Goal: Task Accomplishment & Management: Manage account settings

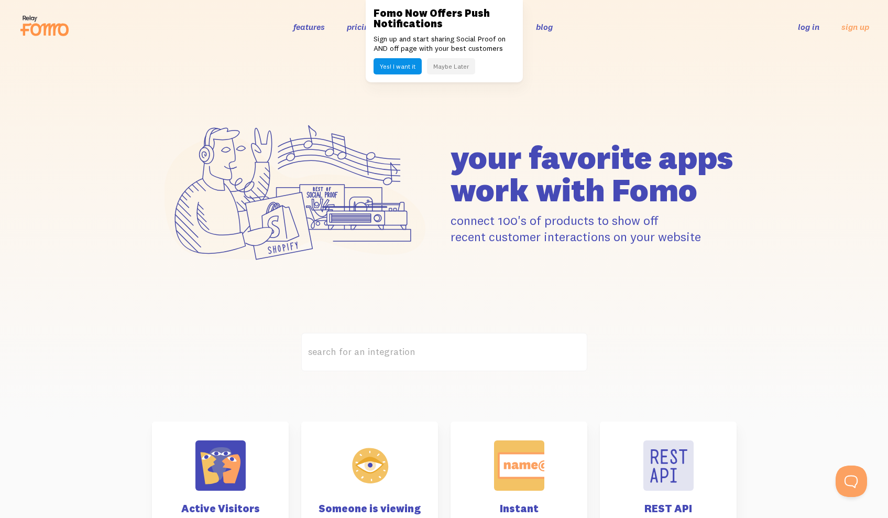
click at [449, 63] on button "Maybe Later" at bounding box center [451, 66] width 48 height 16
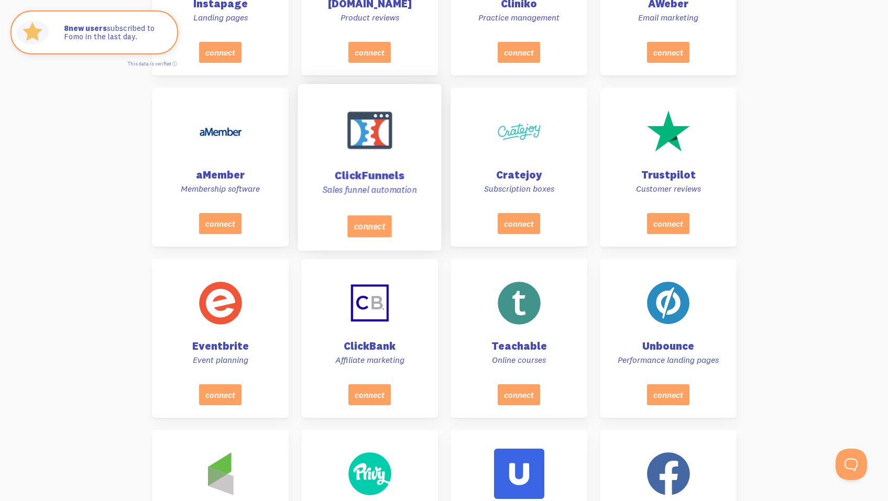
scroll to position [4418, 0]
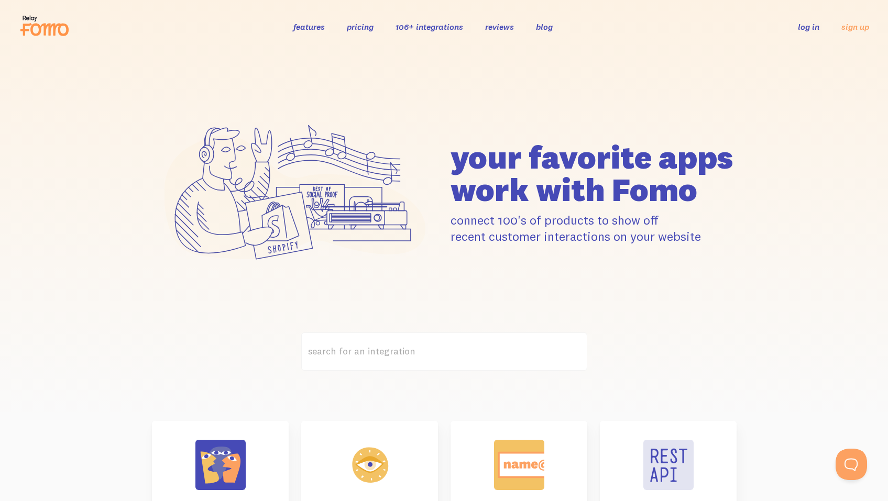
scroll to position [0, 0]
click at [364, 28] on link "pricing" at bounding box center [360, 26] width 27 height 10
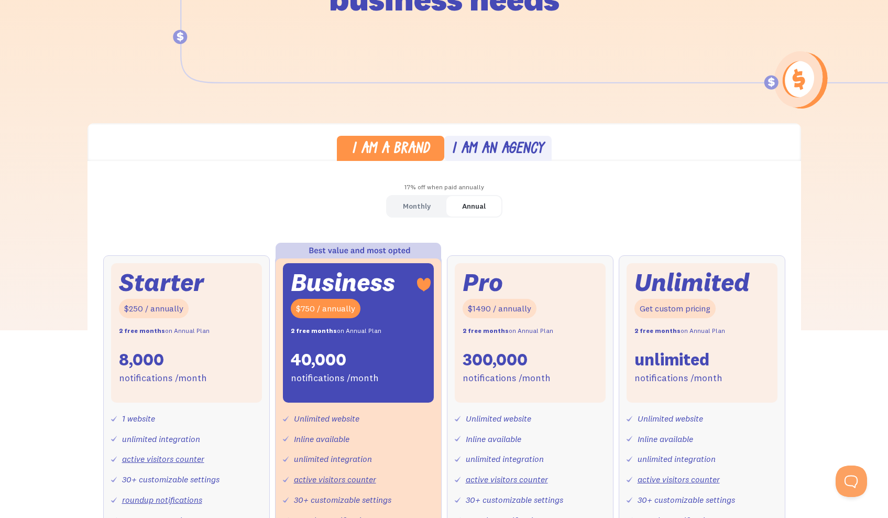
scroll to position [183, 0]
click at [413, 203] on div "Monthly" at bounding box center [417, 205] width 28 height 15
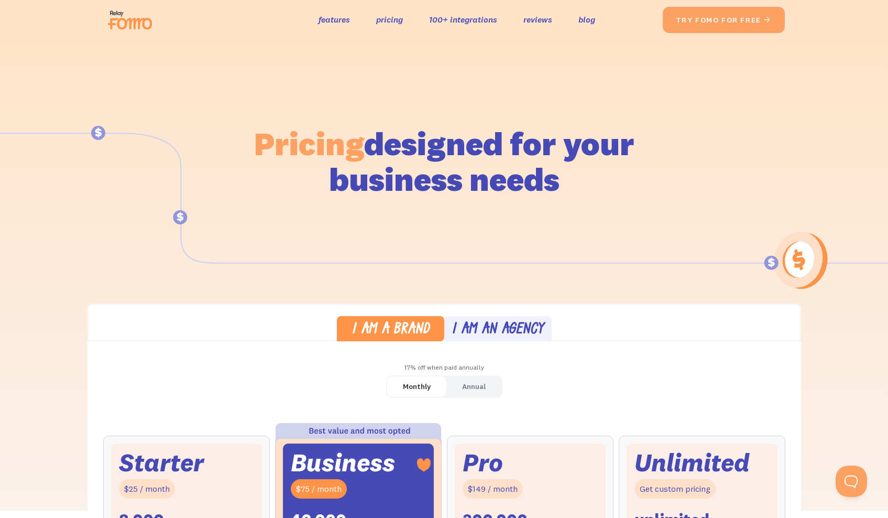
scroll to position [0, 0]
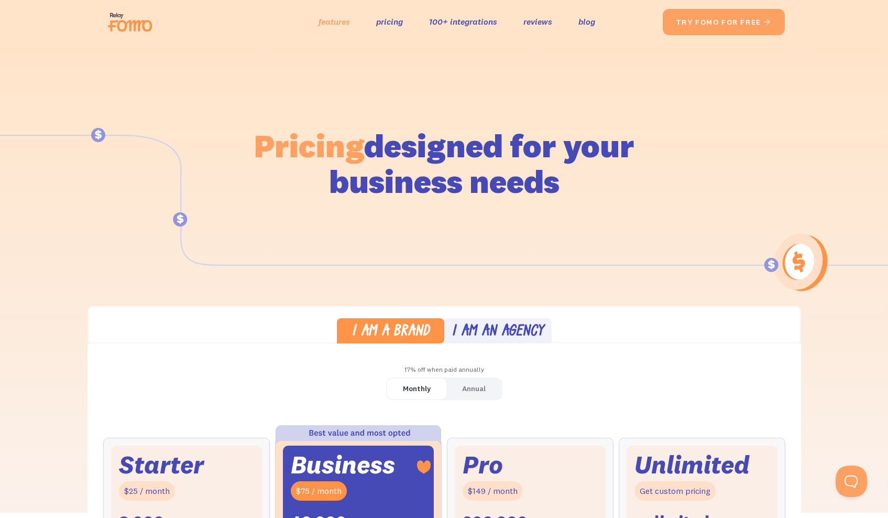
click at [325, 24] on link "features" at bounding box center [334, 21] width 31 height 15
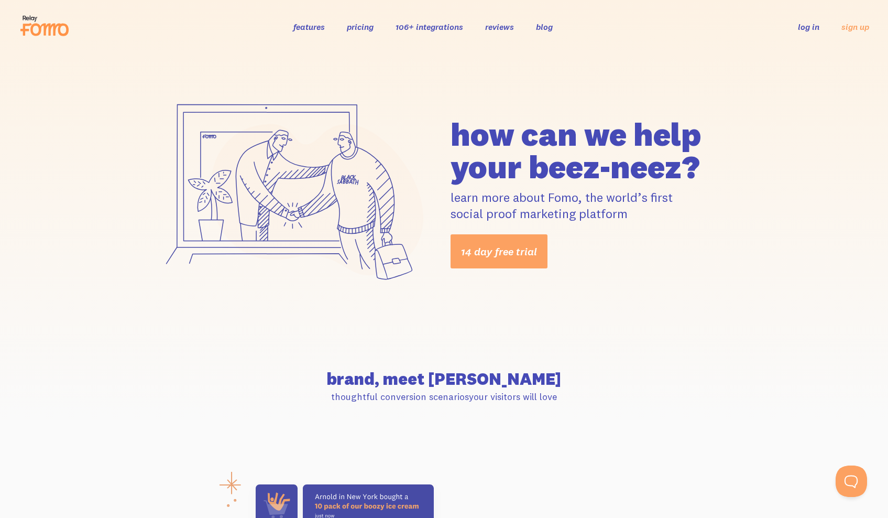
click at [368, 27] on link "pricing" at bounding box center [360, 26] width 27 height 10
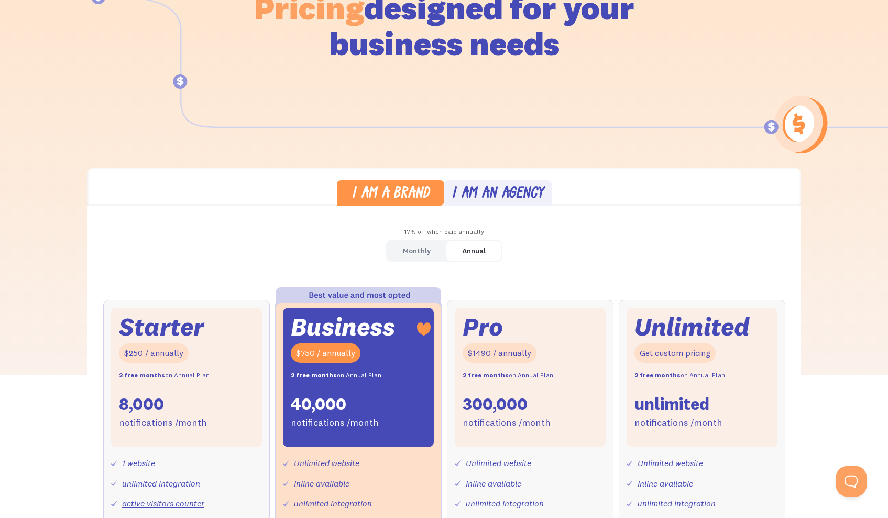
scroll to position [19, 0]
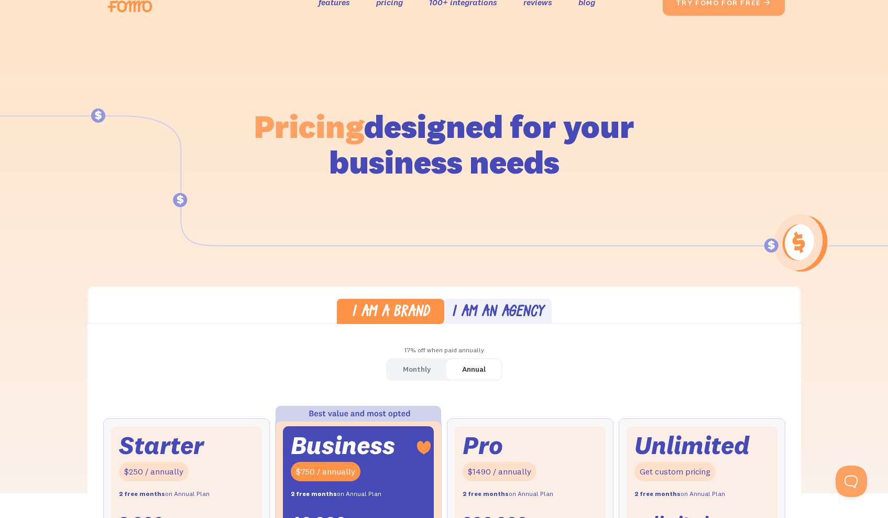
click at [411, 364] on div "Monthly" at bounding box center [417, 368] width 28 height 15
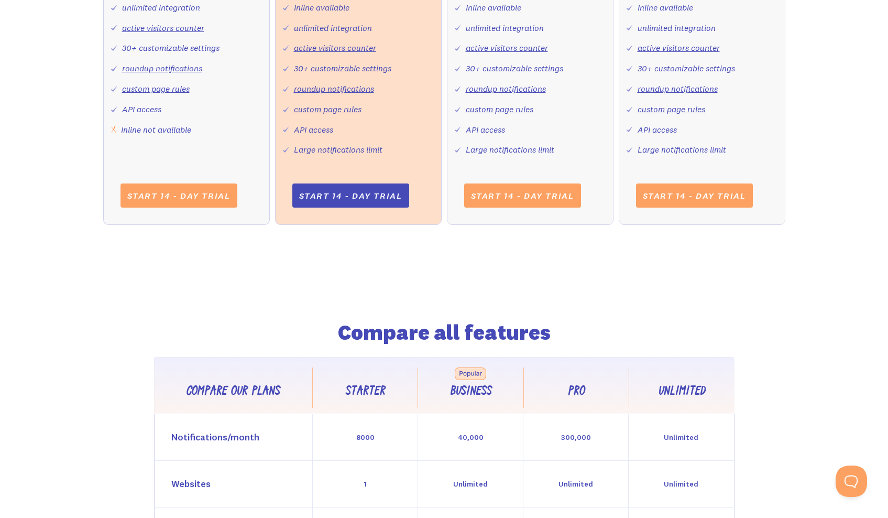
scroll to position [617, 0]
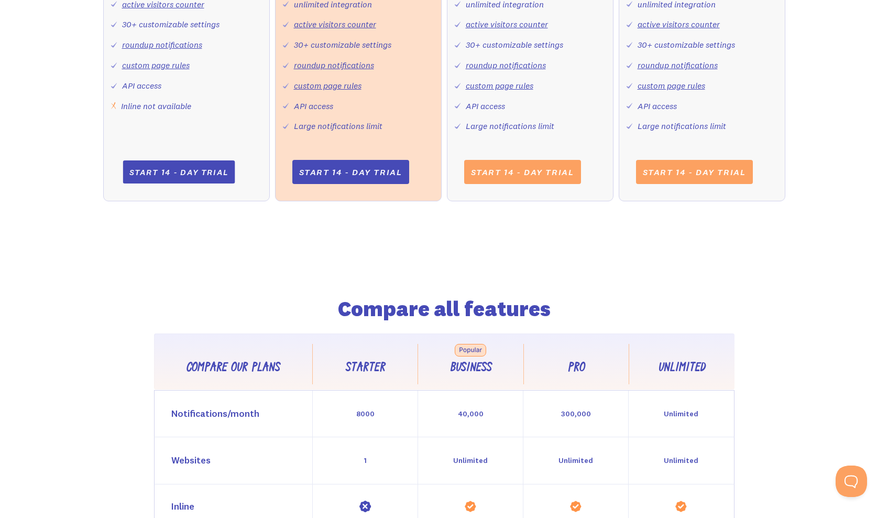
click at [191, 163] on link "Start 14 - day trial" at bounding box center [179, 171] width 112 height 23
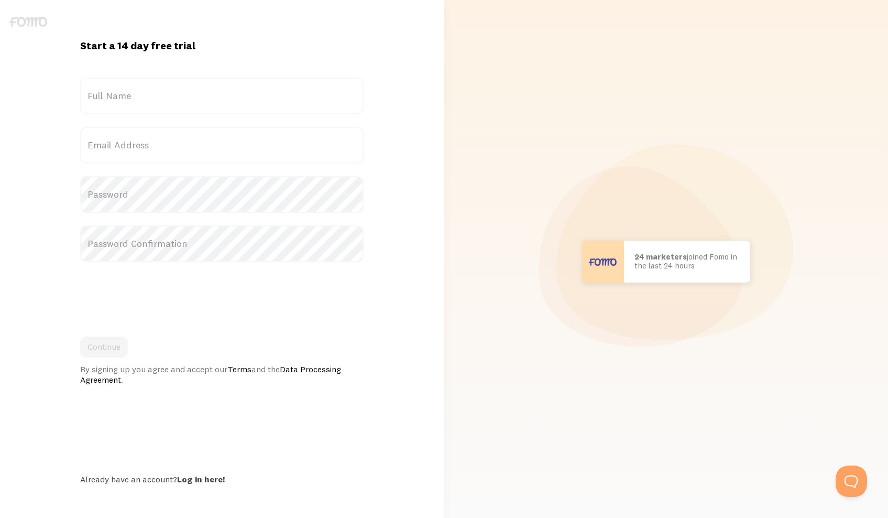
click at [163, 90] on label "Full Name" at bounding box center [221, 96] width 283 height 37
click at [163, 90] on input "Full Name" at bounding box center [221, 96] width 283 height 37
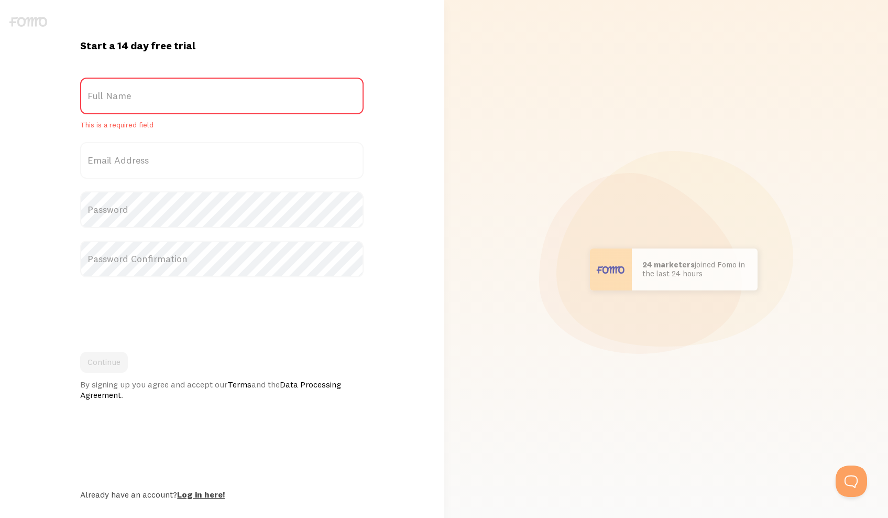
click at [196, 476] on div "Start a 14 day free trial {{ count }} people signed up [DATE]! Title Full Name …" at bounding box center [222, 269] width 296 height 460
click at [212, 494] on link "Log in here!" at bounding box center [201, 494] width 48 height 10
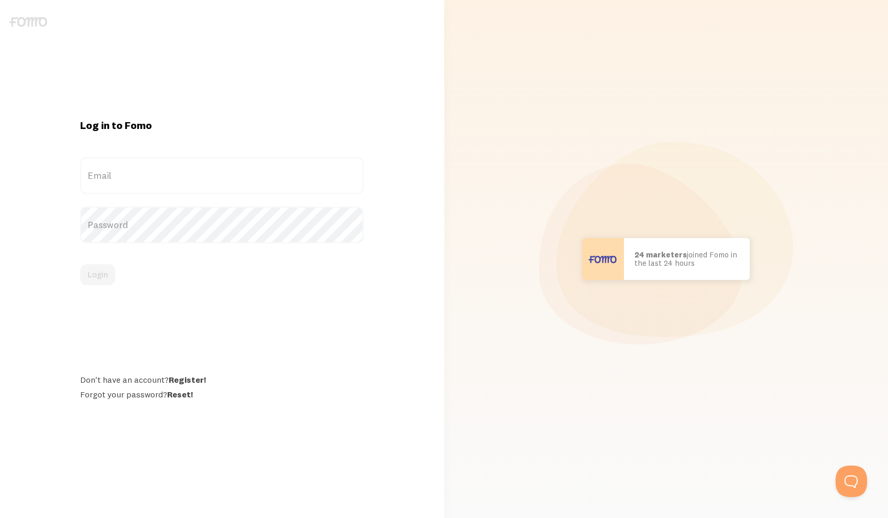
click at [173, 175] on label "Email" at bounding box center [221, 175] width 283 height 37
click at [173, 175] on input "Email" at bounding box center [221, 175] width 283 height 37
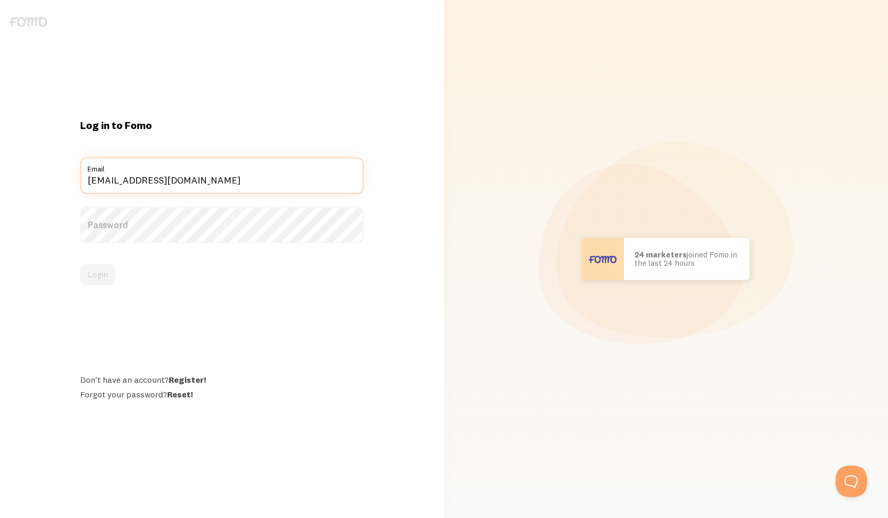
type input "[EMAIL_ADDRESS][DOMAIN_NAME]"
click at [153, 226] on label "Password" at bounding box center [221, 224] width 283 height 37
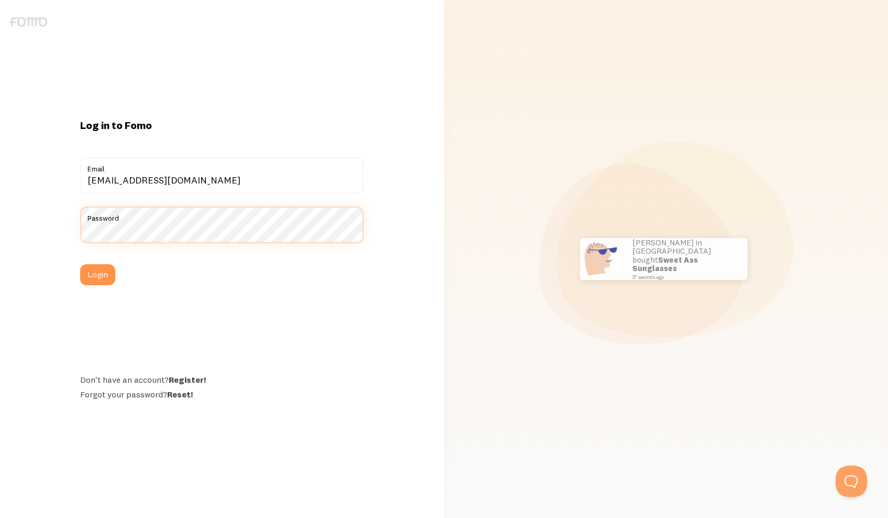
click at [97, 274] on button "Login" at bounding box center [97, 274] width 35 height 21
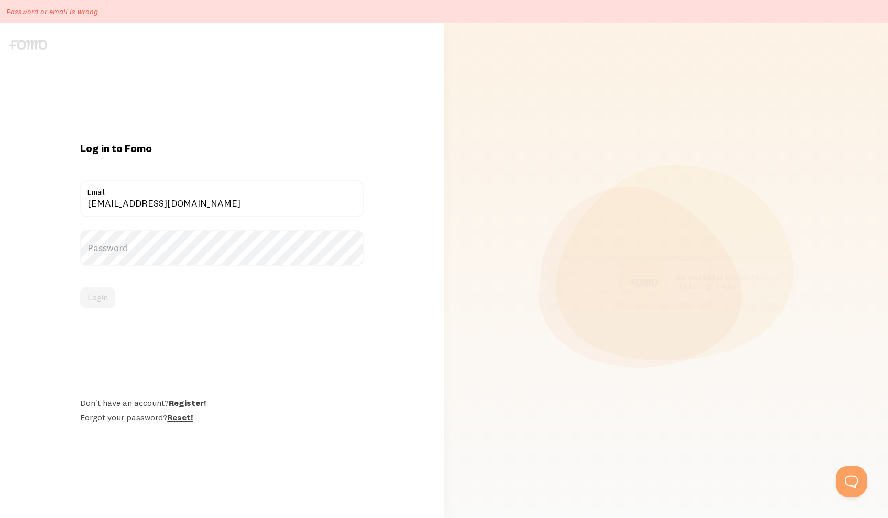
click at [182, 418] on link "Reset!" at bounding box center [180, 417] width 26 height 10
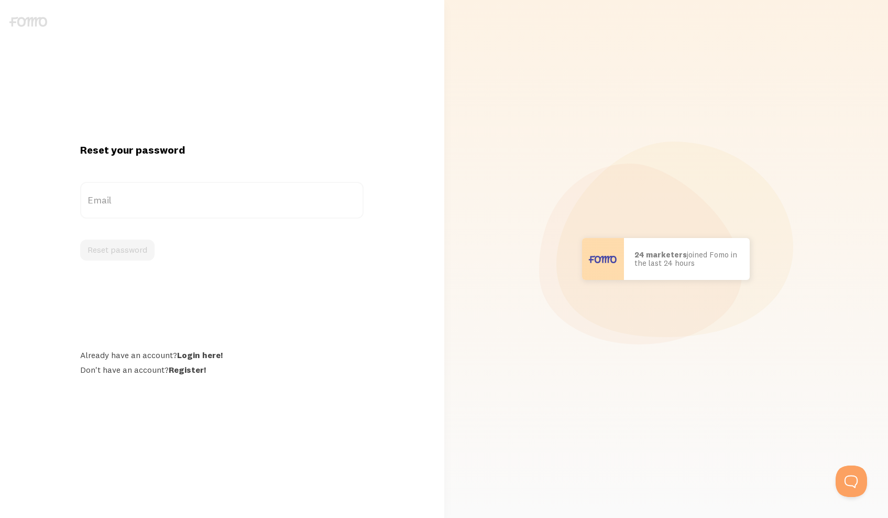
click at [142, 193] on label "Email" at bounding box center [221, 200] width 283 height 37
click at [142, 193] on input "Email" at bounding box center [221, 200] width 283 height 37
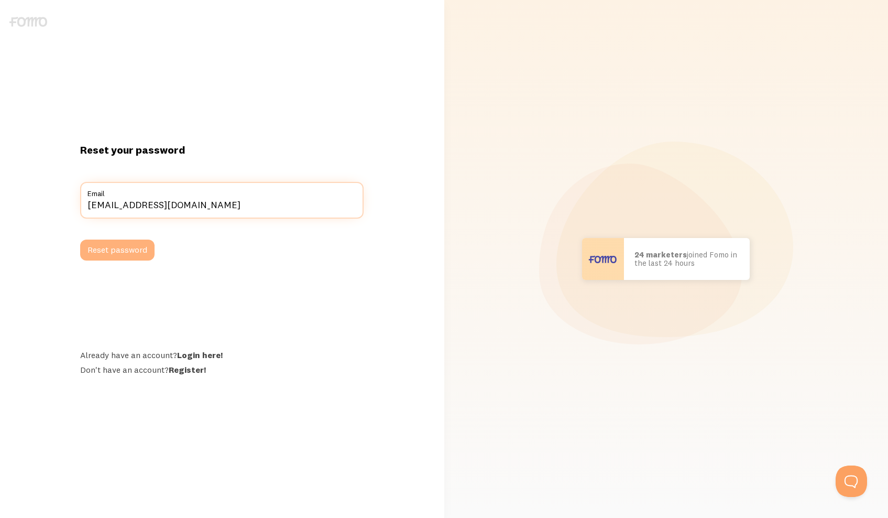
type input "info@doingitaly.com"
click at [123, 257] on button "Reset password" at bounding box center [117, 249] width 74 height 21
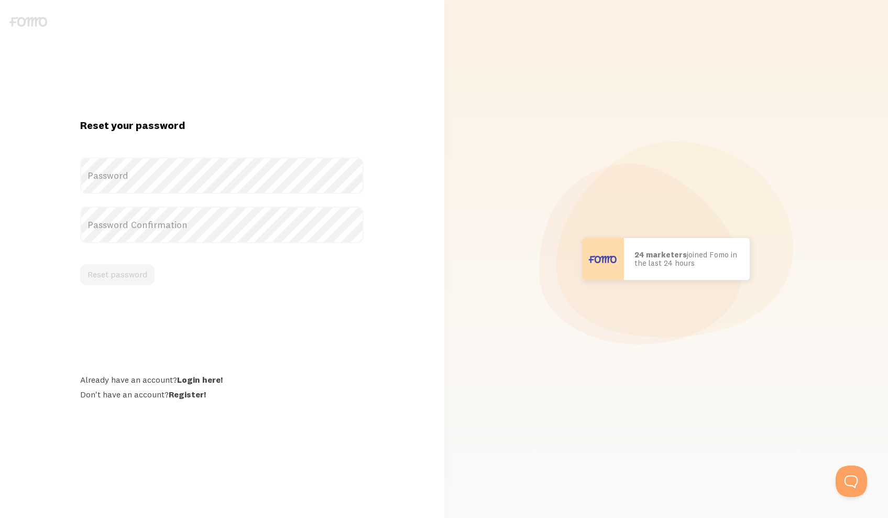
click at [183, 179] on label "Password" at bounding box center [221, 175] width 283 height 37
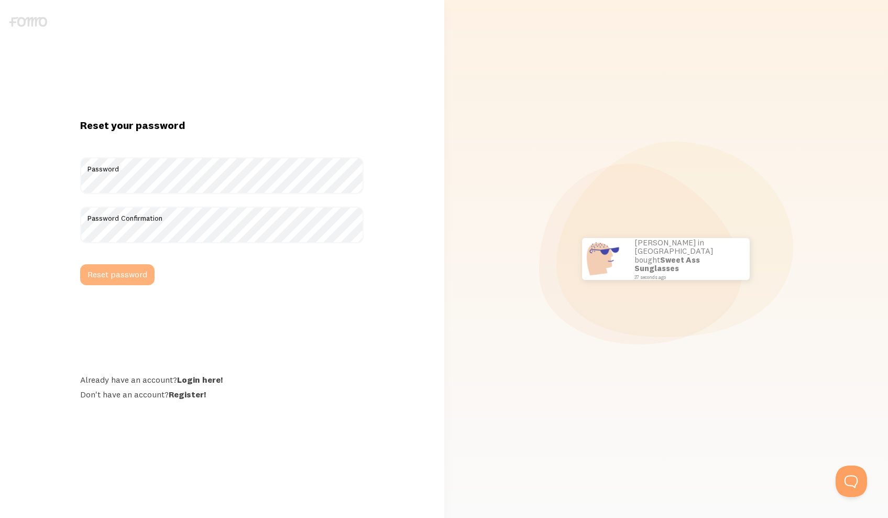
click at [142, 276] on button "Reset password" at bounding box center [117, 274] width 74 height 21
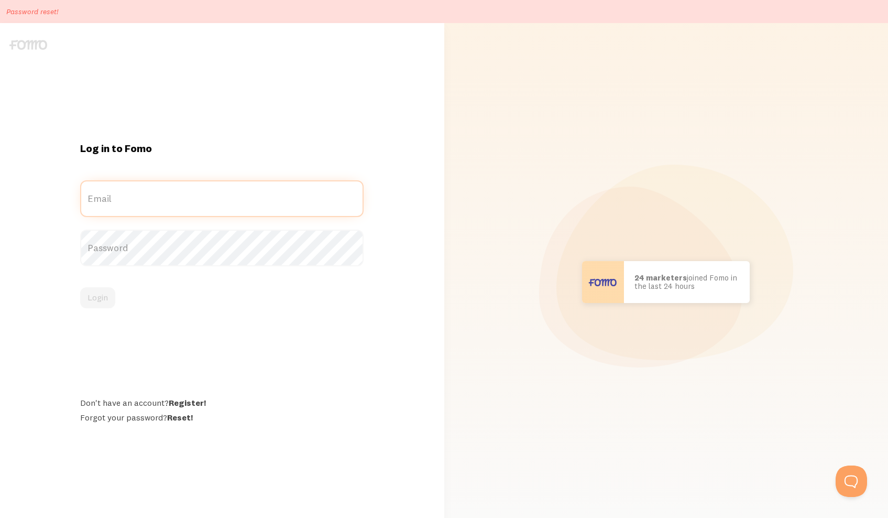
type input "info@doingitaly.com"
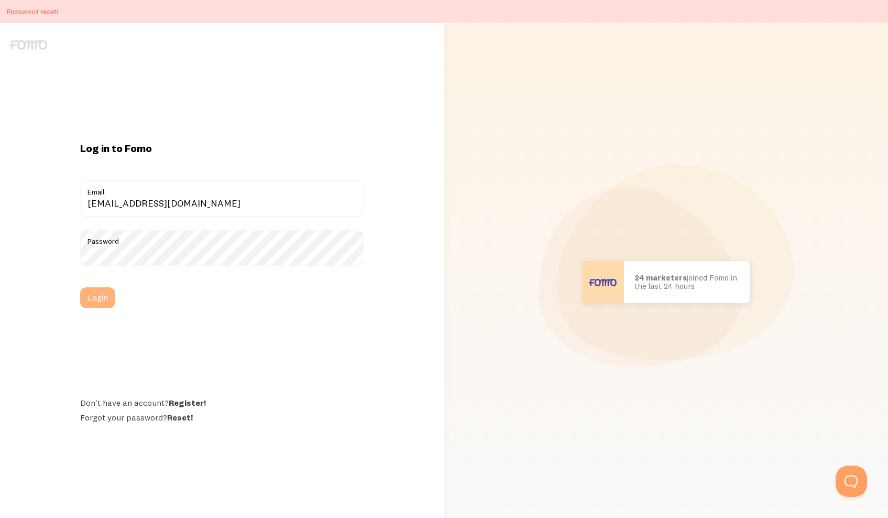
click at [97, 299] on button "Login" at bounding box center [97, 297] width 35 height 21
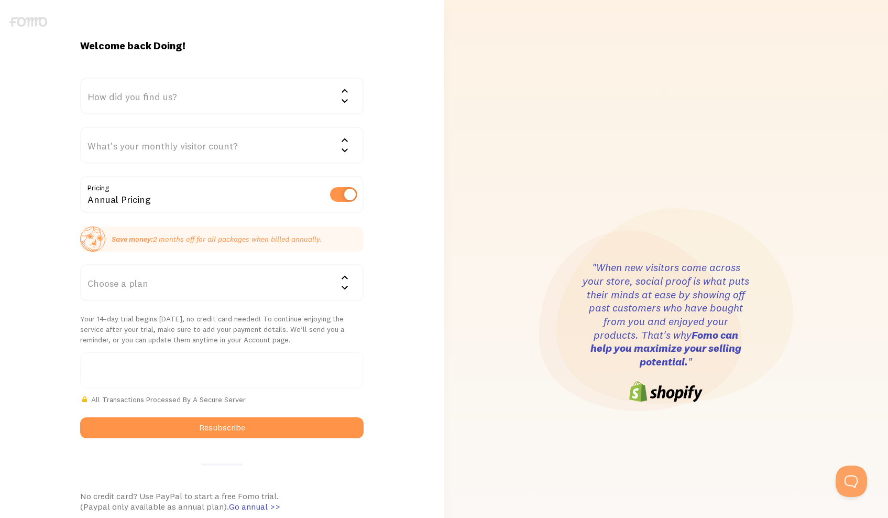
click at [103, 281] on div "Choose a plan" at bounding box center [221, 282] width 283 height 37
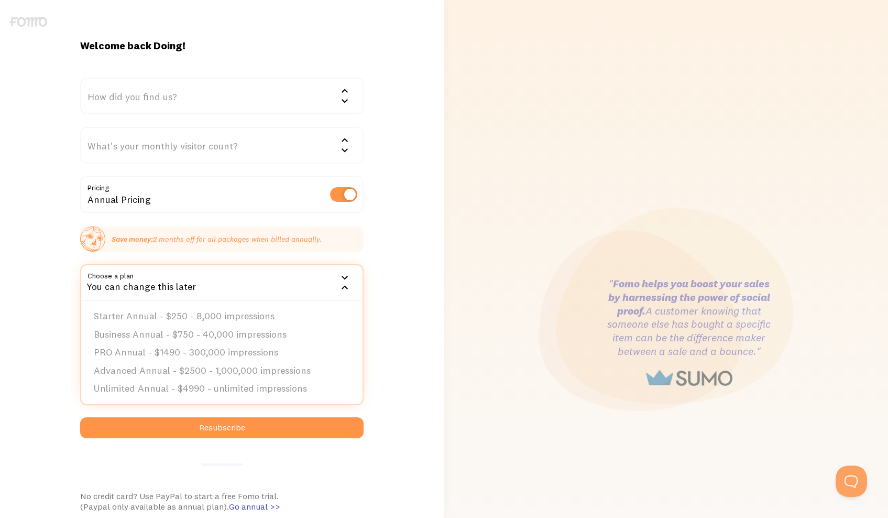
click at [343, 191] on label at bounding box center [343, 194] width 27 height 15
click at [343, 191] on input "checkbox" at bounding box center [343, 194] width 27 height 15
checkbox input "false"
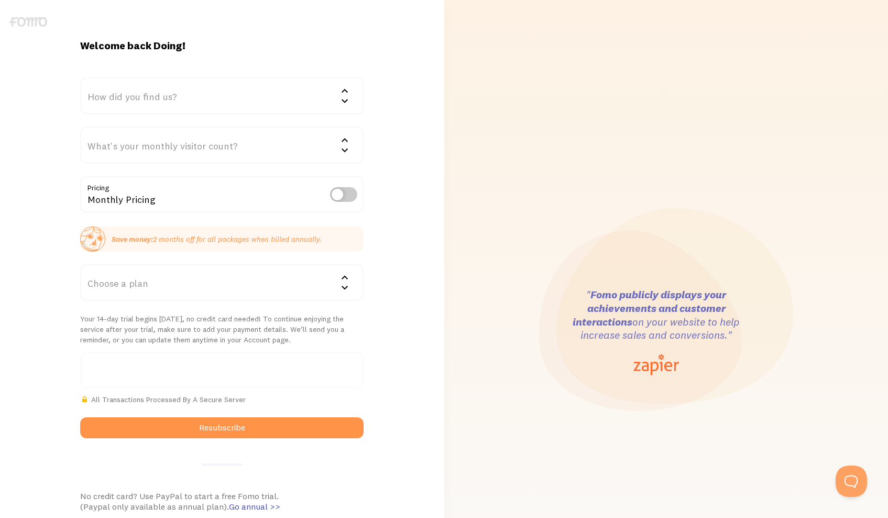
click at [123, 289] on div "Choose a plan" at bounding box center [221, 282] width 283 height 37
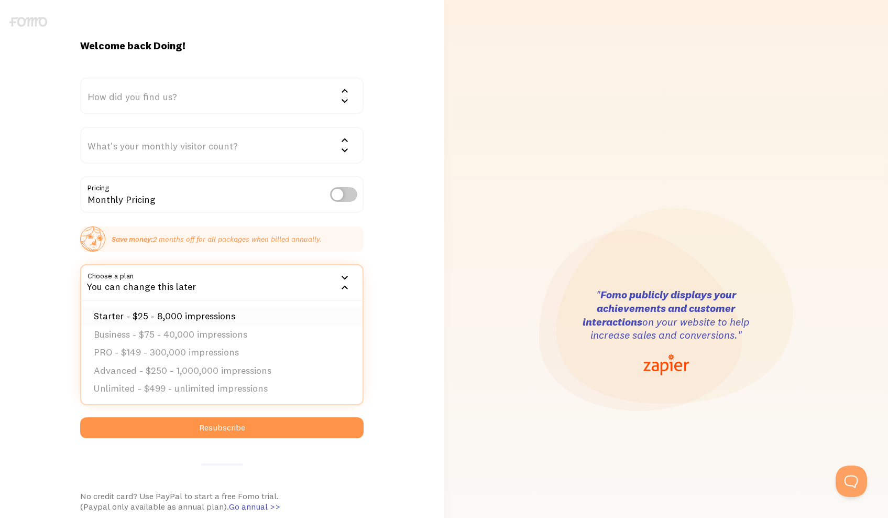
click at [118, 317] on li "Starter - $25 - 8,000 impressions" at bounding box center [221, 316] width 281 height 18
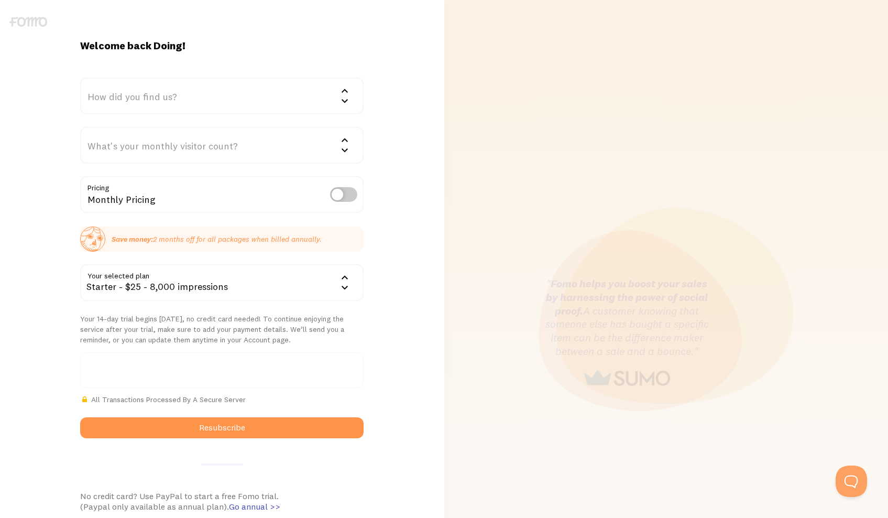
click at [157, 95] on div "How did you find us?" at bounding box center [221, 96] width 283 height 37
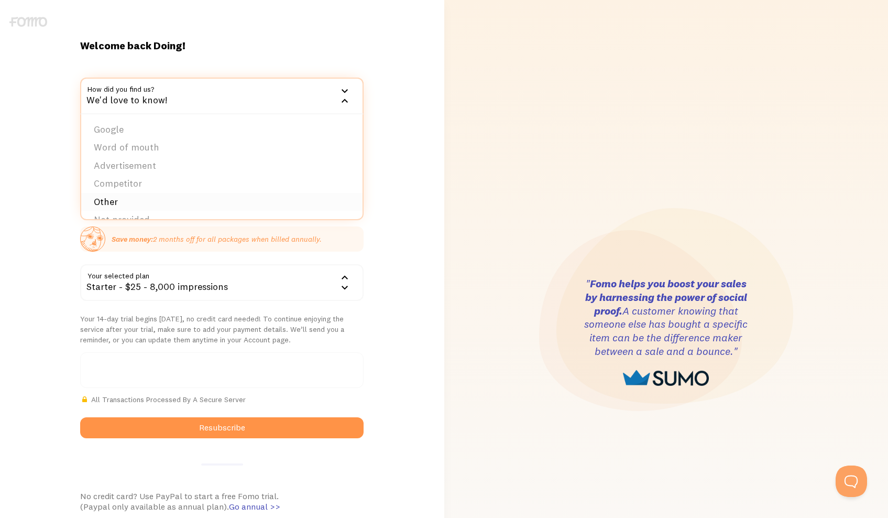
click at [127, 199] on li "Other" at bounding box center [221, 202] width 281 height 18
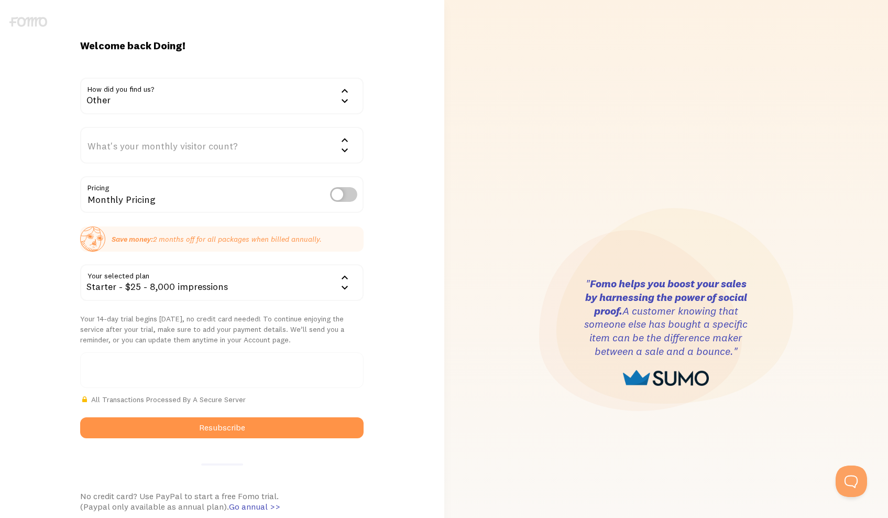
click at [128, 143] on div "What's your monthly visitor count?" at bounding box center [221, 145] width 283 height 37
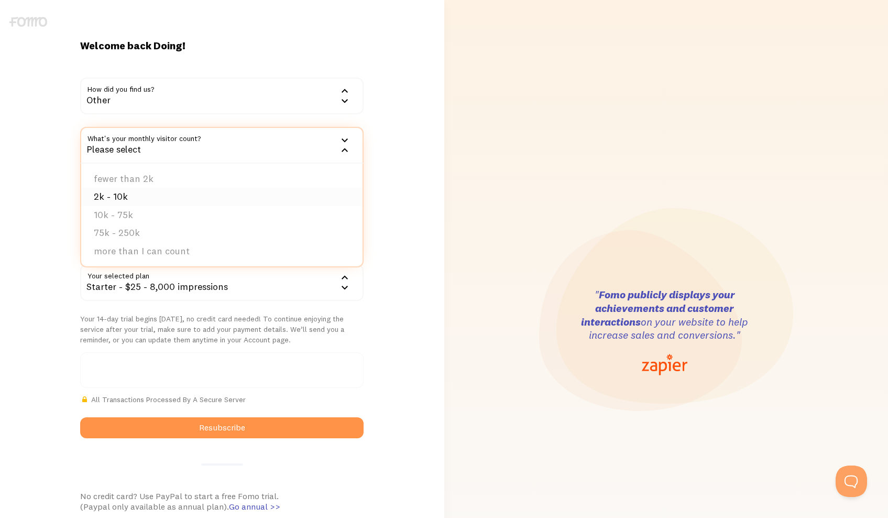
click at [117, 193] on li "2k - 10k" at bounding box center [221, 197] width 281 height 18
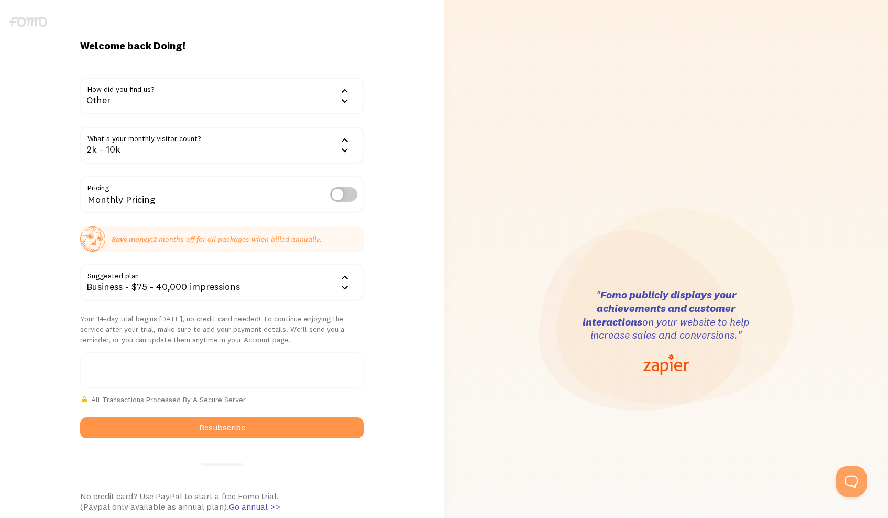
click at [118, 149] on div "2k - 10k" at bounding box center [221, 145] width 283 height 37
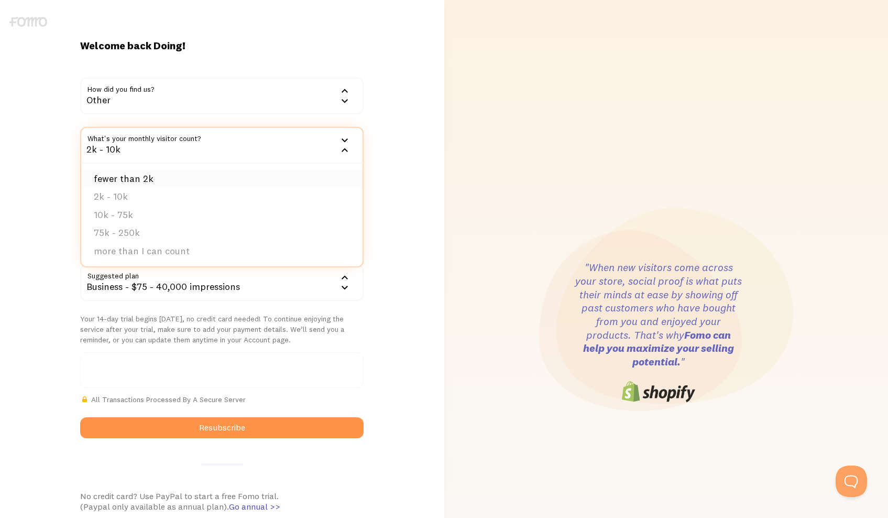
click at [115, 174] on li "fewer than 2k" at bounding box center [221, 179] width 281 height 18
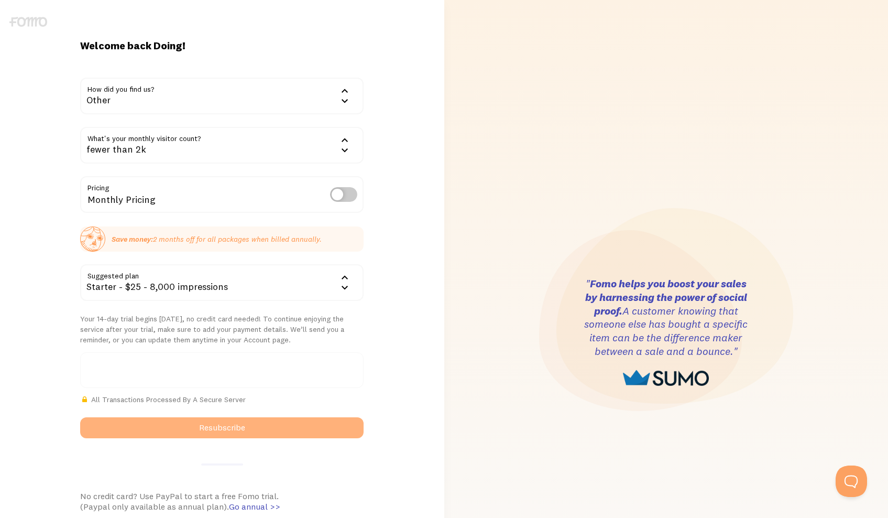
click at [107, 426] on button "Resubscribe" at bounding box center [221, 427] width 283 height 21
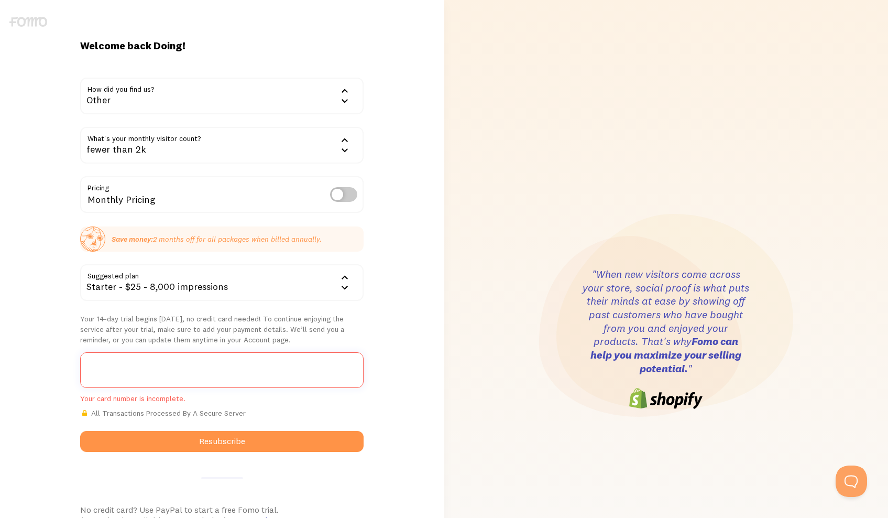
click at [402, 397] on div "Welcome back Doing! How did you find us? Other Google Word of mouth Advertiseme…" at bounding box center [222, 339] width 444 height 600
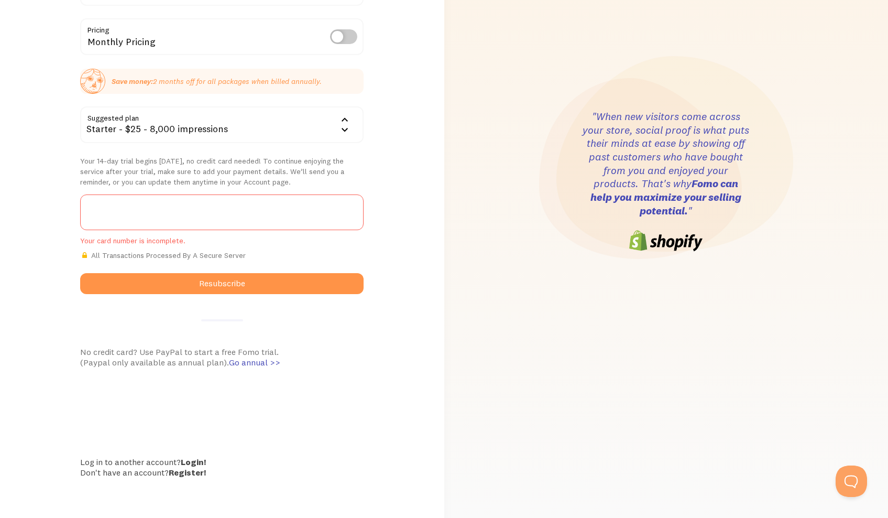
scroll to position [157, 0]
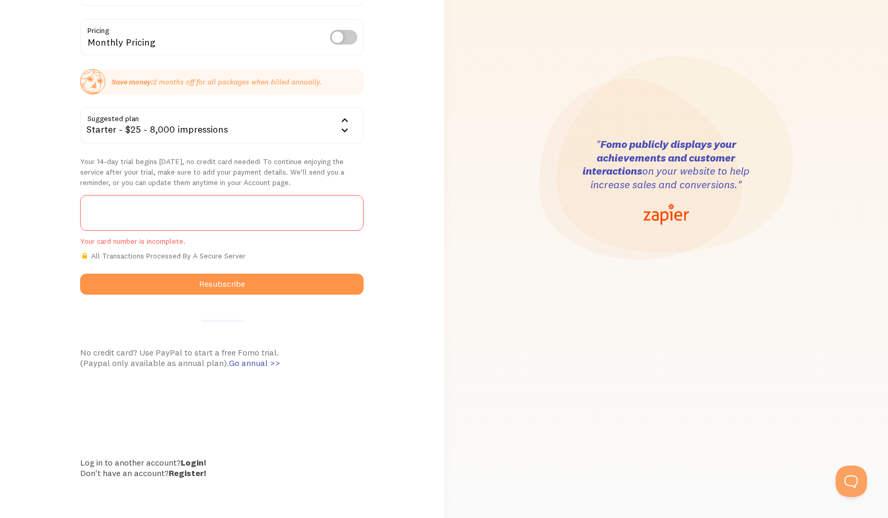
click at [158, 217] on div at bounding box center [221, 213] width 283 height 36
click at [443, 281] on div "Welcome back Doing! How did you find us? Other Google Word of mouth Advertiseme…" at bounding box center [222, 182] width 444 height 678
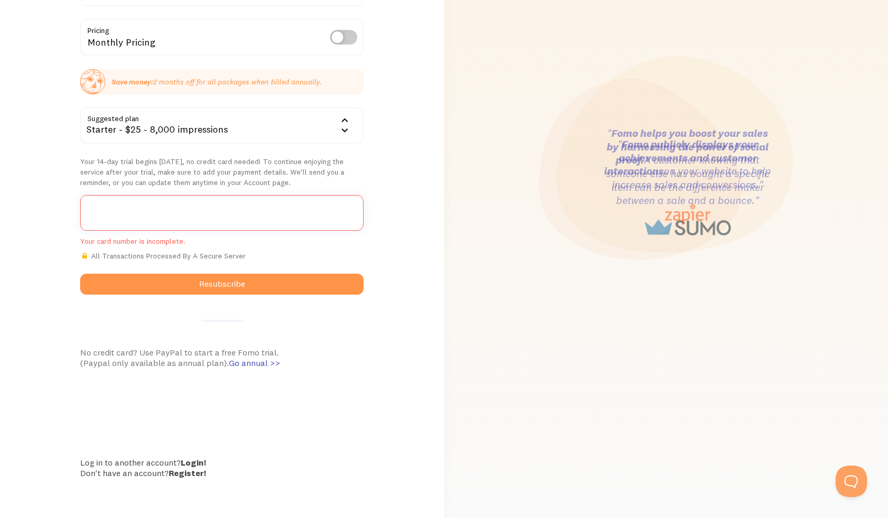
scroll to position [144, 0]
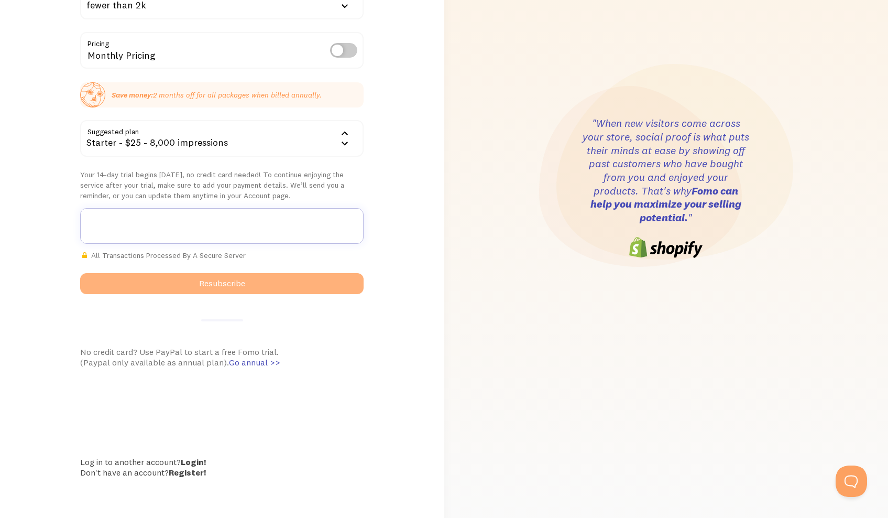
click at [155, 276] on button "Resubscribe" at bounding box center [221, 283] width 283 height 21
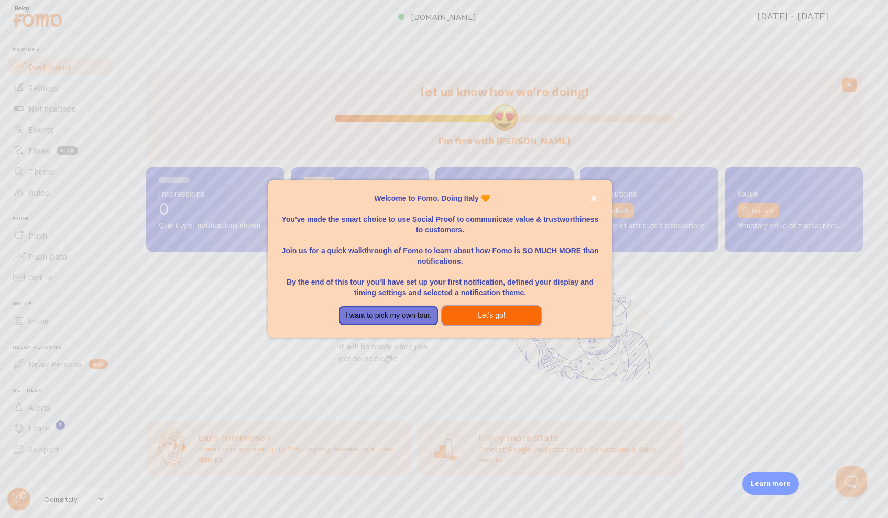
click at [475, 315] on button "Let's go!" at bounding box center [491, 315] width 99 height 19
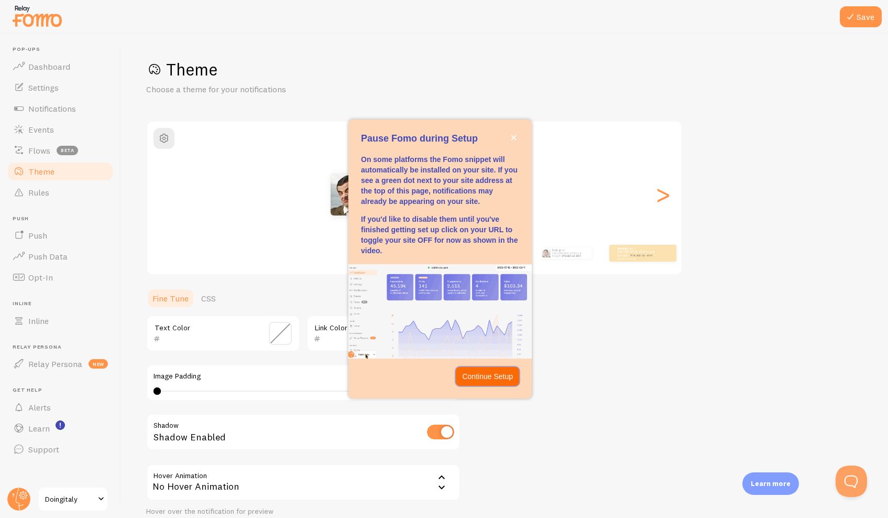
click at [480, 377] on p "Continue Setup" at bounding box center [487, 376] width 51 height 10
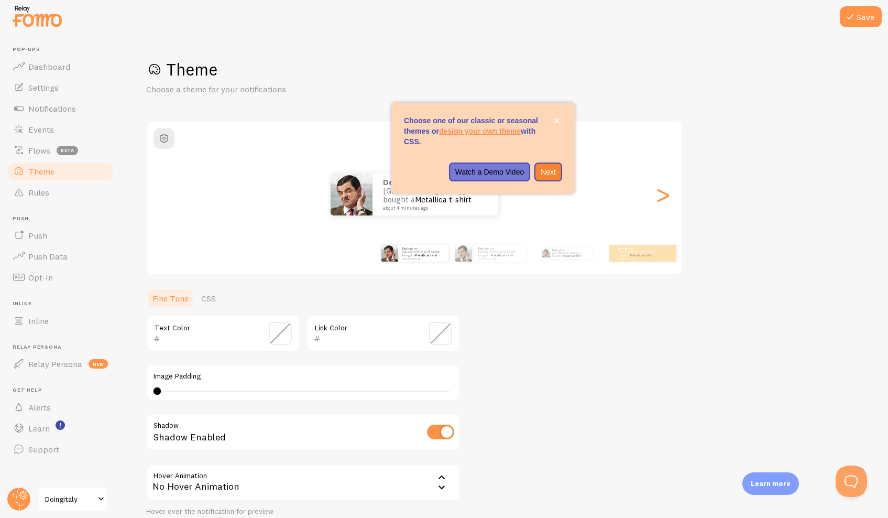
click at [546, 371] on div "Theme Choose a theme for your notifications Classic Doing from Italy just bough…" at bounding box center [504, 307] width 717 height 497
click at [495, 173] on p "Watch a Demo Video" at bounding box center [489, 172] width 69 height 10
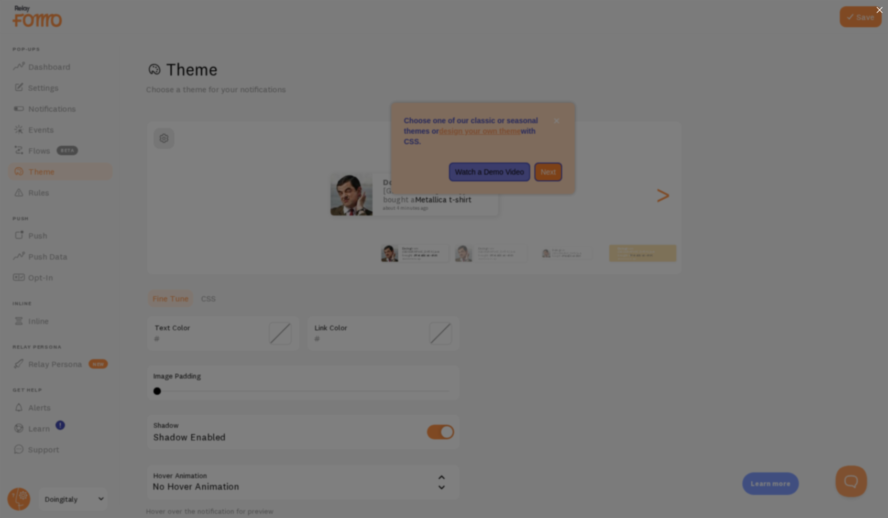
click at [878, 9] on icon at bounding box center [879, 10] width 6 height 6
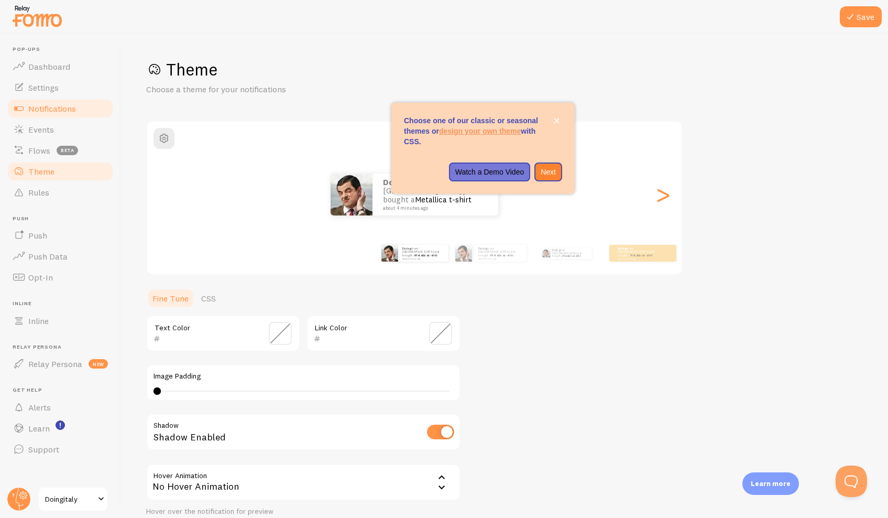
click at [58, 105] on span "Notifications" at bounding box center [52, 108] width 48 height 10
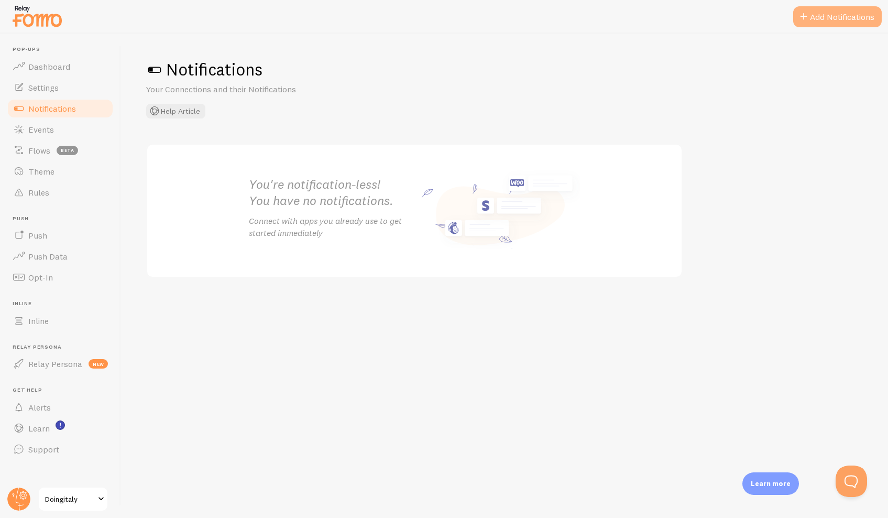
click at [854, 17] on button "Add Notifications" at bounding box center [837, 16] width 89 height 21
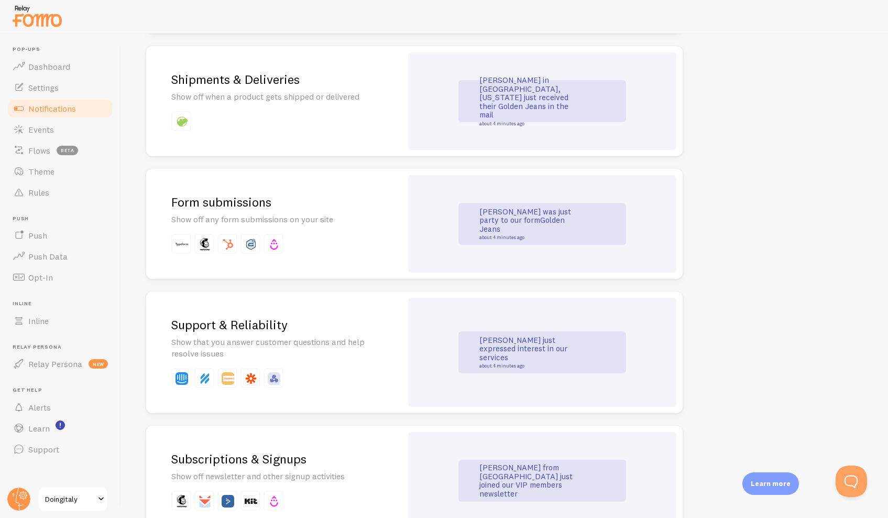
scroll to position [867, 0]
click at [237, 195] on h2 "Form submissions" at bounding box center [273, 203] width 205 height 16
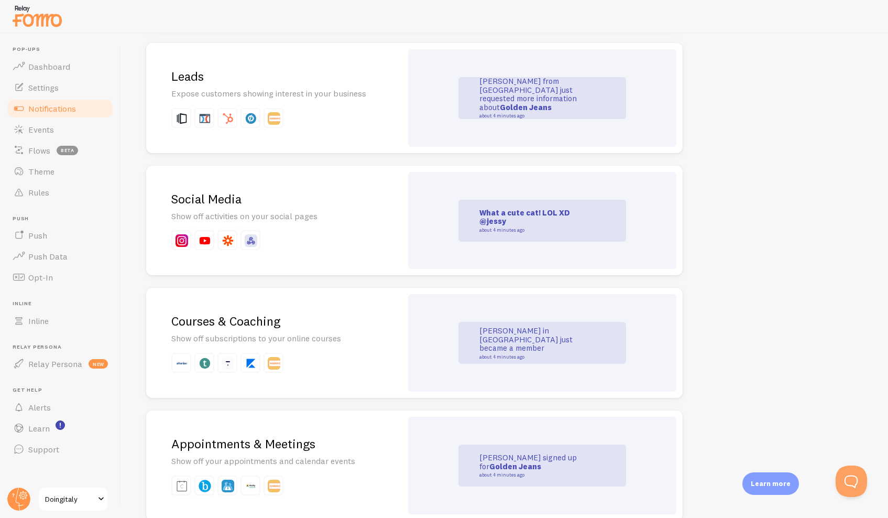
scroll to position [1373, 0]
click at [192, 68] on h2 "Leads" at bounding box center [273, 76] width 205 height 16
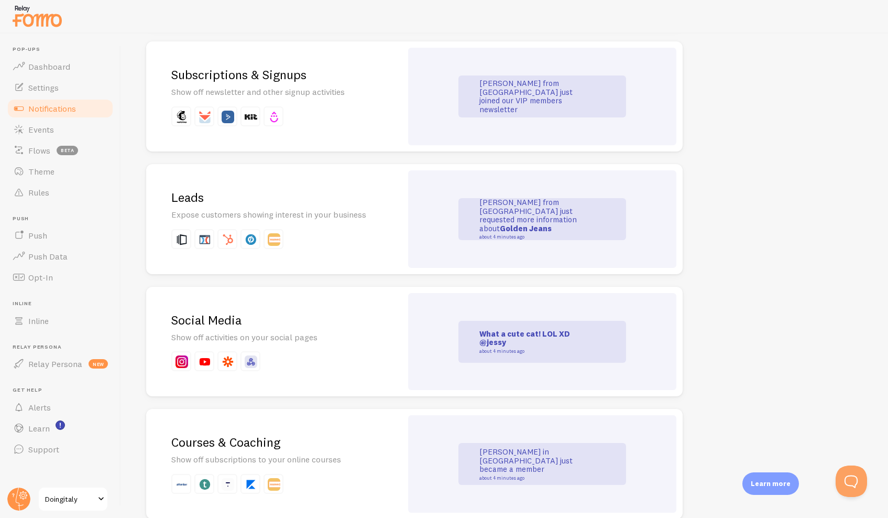
scroll to position [1252, 0]
click at [185, 191] on h2 "Leads" at bounding box center [273, 197] width 205 height 16
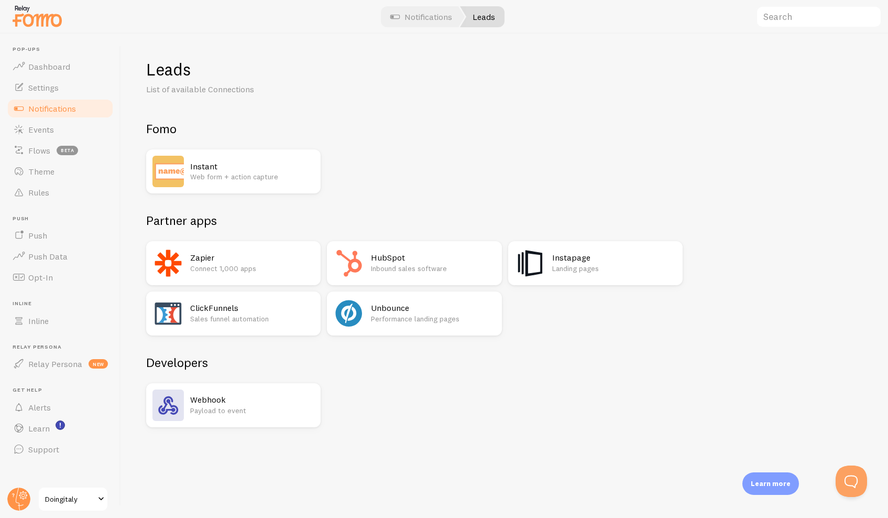
click at [64, 109] on span "Notifications" at bounding box center [52, 108] width 48 height 10
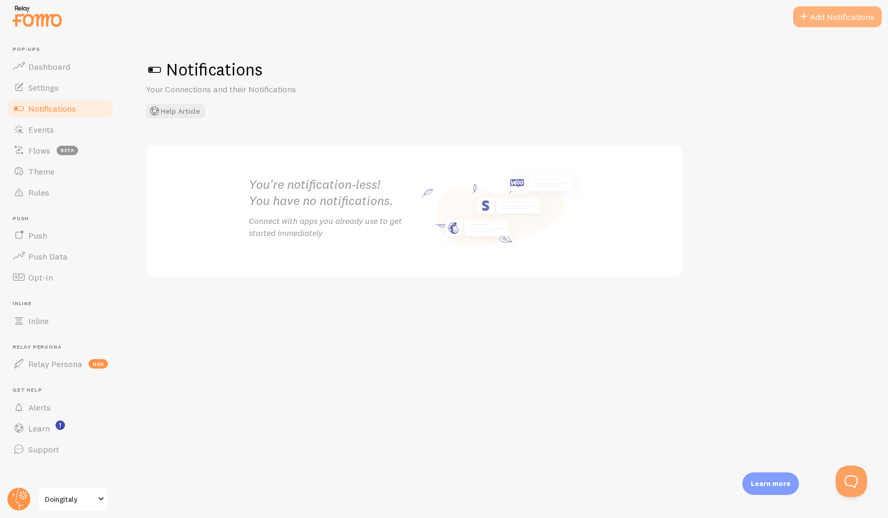
click at [821, 19] on button "Add Notifications" at bounding box center [837, 16] width 89 height 21
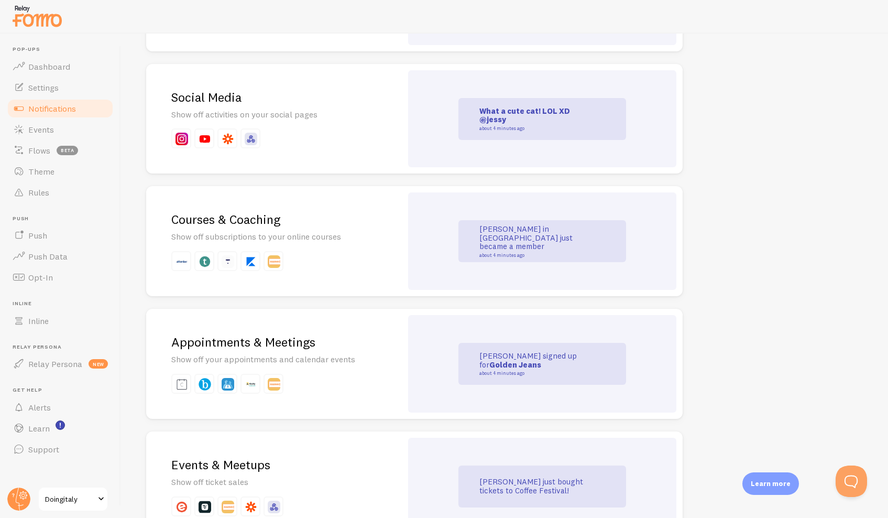
scroll to position [1473, 0]
click at [250, 212] on h2 "Courses & Coaching" at bounding box center [273, 220] width 205 height 16
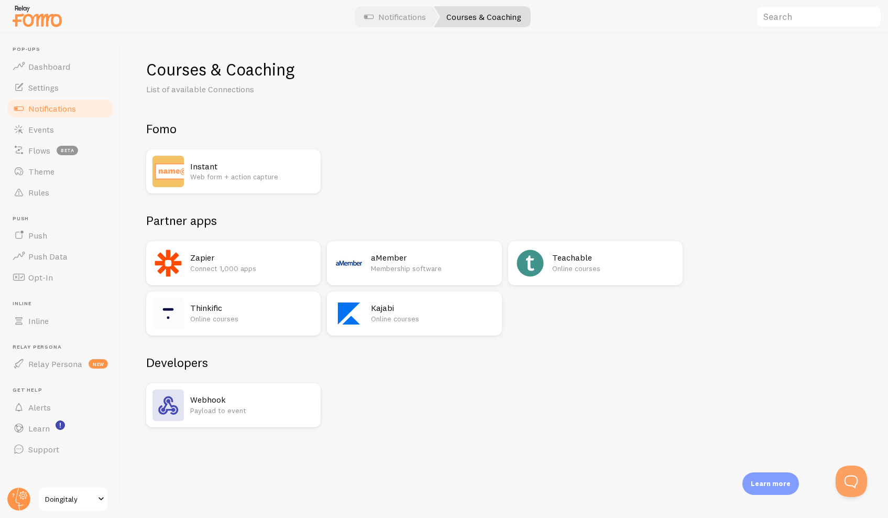
click at [383, 313] on p "Online courses" at bounding box center [433, 318] width 124 height 10
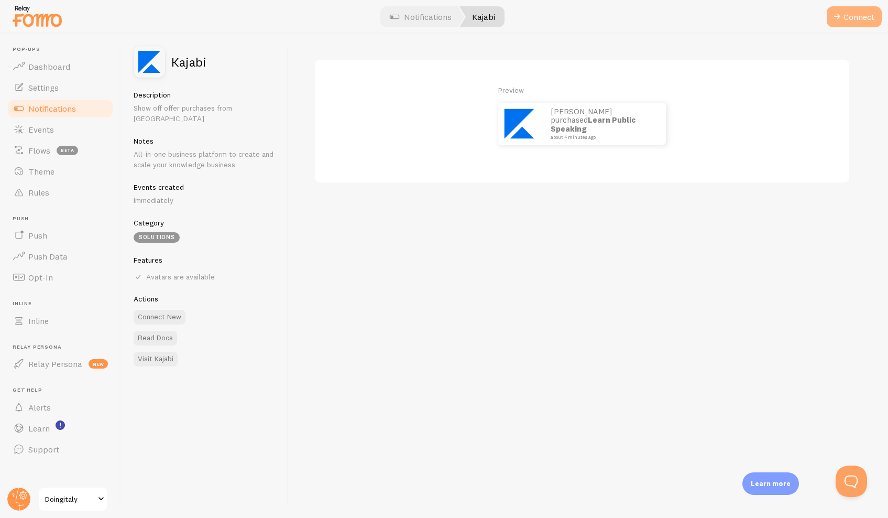
click at [856, 19] on button "Connect" at bounding box center [854, 16] width 55 height 21
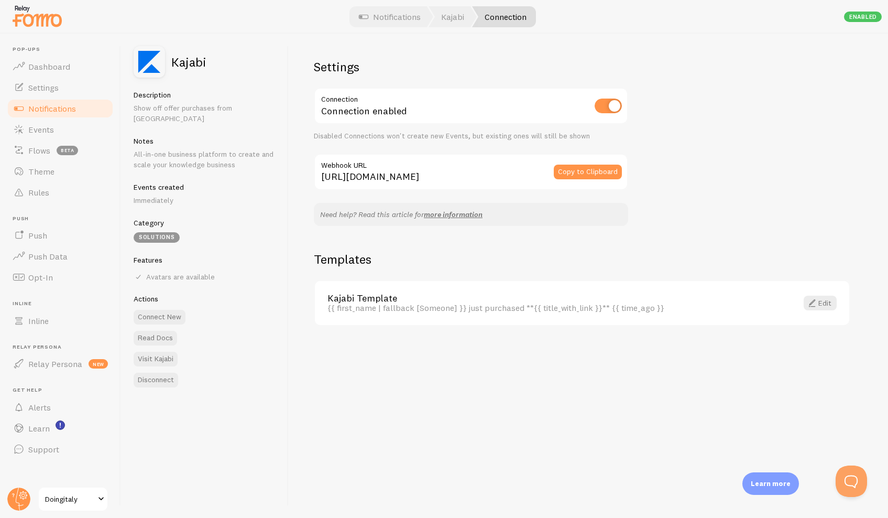
click at [57, 105] on span "Notifications" at bounding box center [52, 108] width 48 height 10
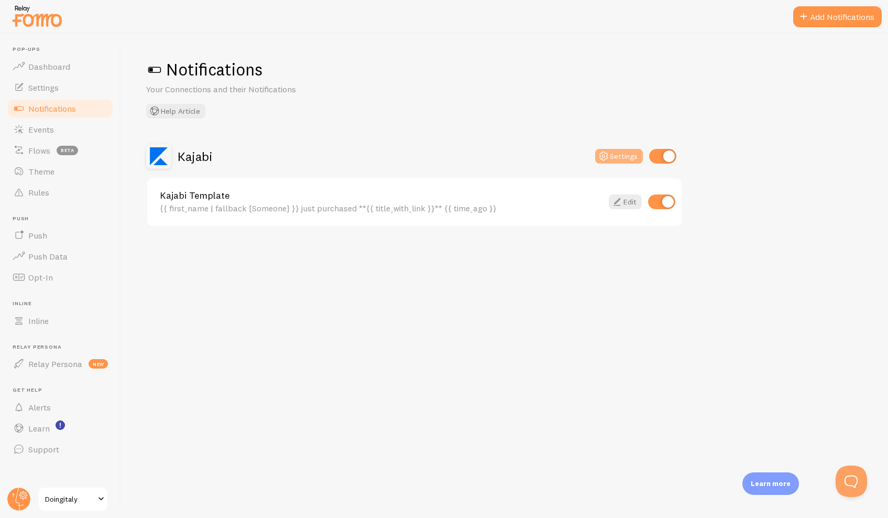
click at [617, 157] on button "Settings" at bounding box center [619, 156] width 48 height 15
click at [57, 92] on span "Settings" at bounding box center [43, 87] width 30 height 10
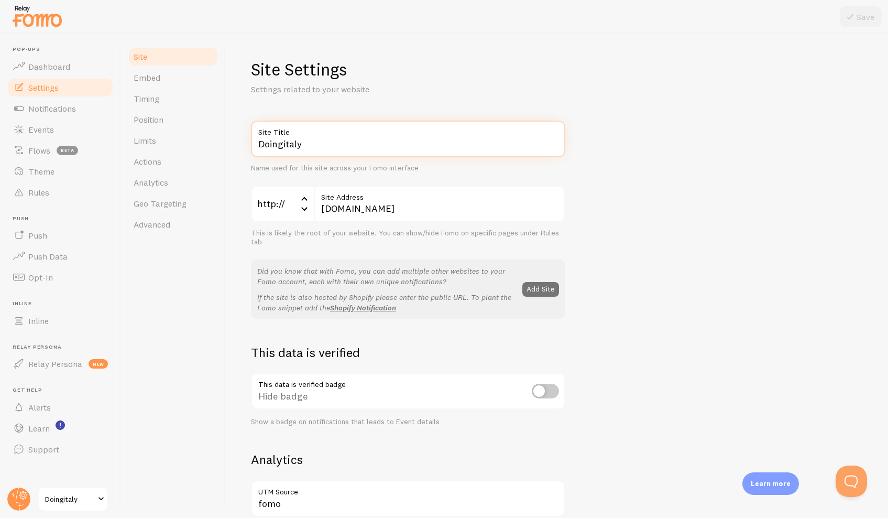
click at [317, 146] on input "Doingitaly" at bounding box center [408, 138] width 314 height 37
click at [375, 205] on input "doingitaly.com" at bounding box center [439, 203] width 251 height 37
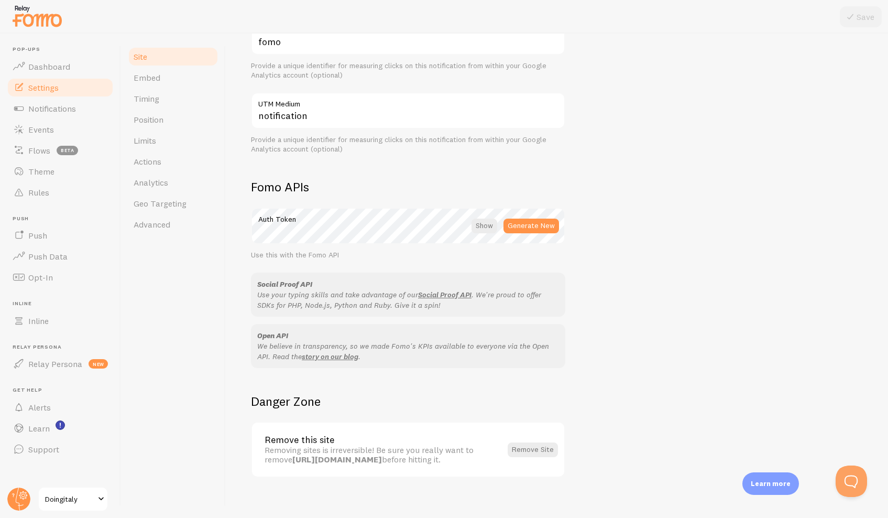
scroll to position [461, 0]
click at [536, 443] on button "Remove Site" at bounding box center [533, 450] width 50 height 15
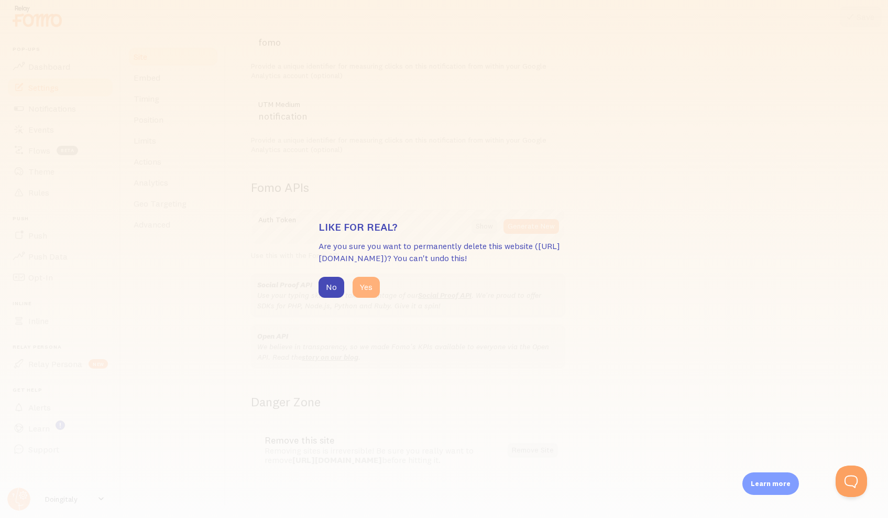
click at [361, 290] on button "Yes" at bounding box center [366, 287] width 27 height 21
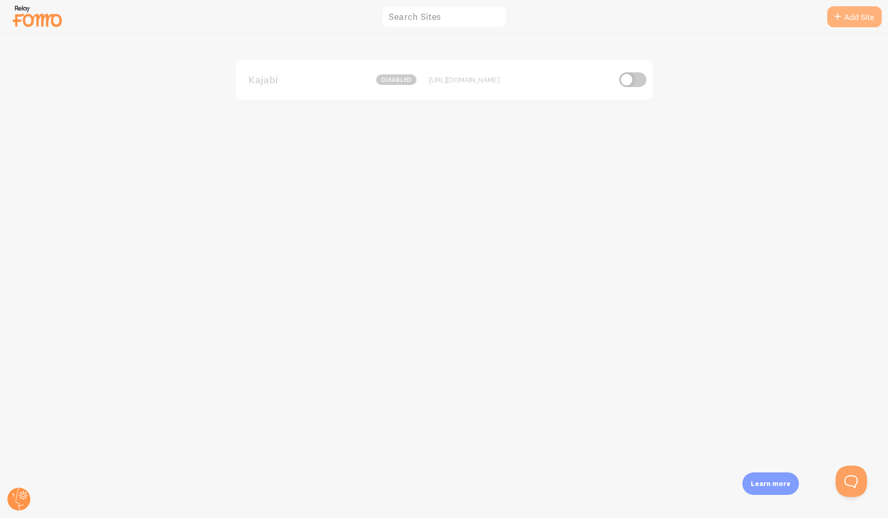
click at [857, 19] on link "Add Site" at bounding box center [854, 16] width 54 height 21
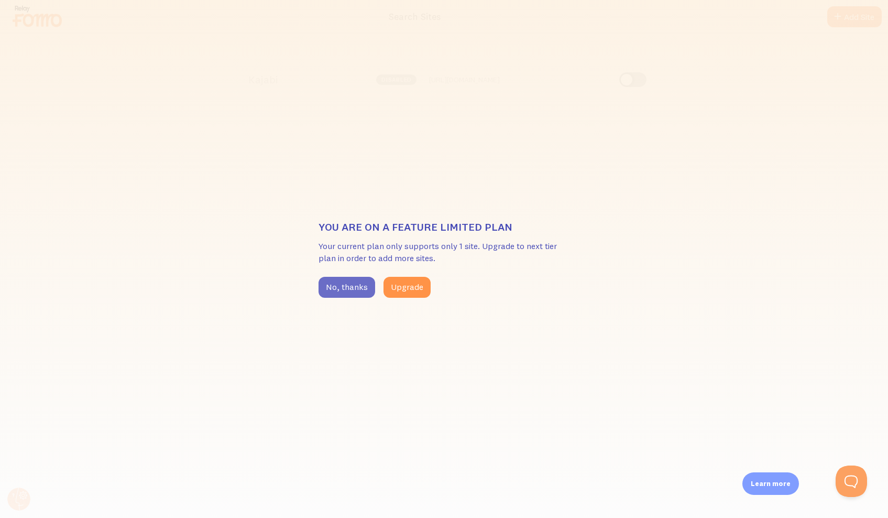
click at [338, 293] on button "No, thanks" at bounding box center [347, 287] width 57 height 21
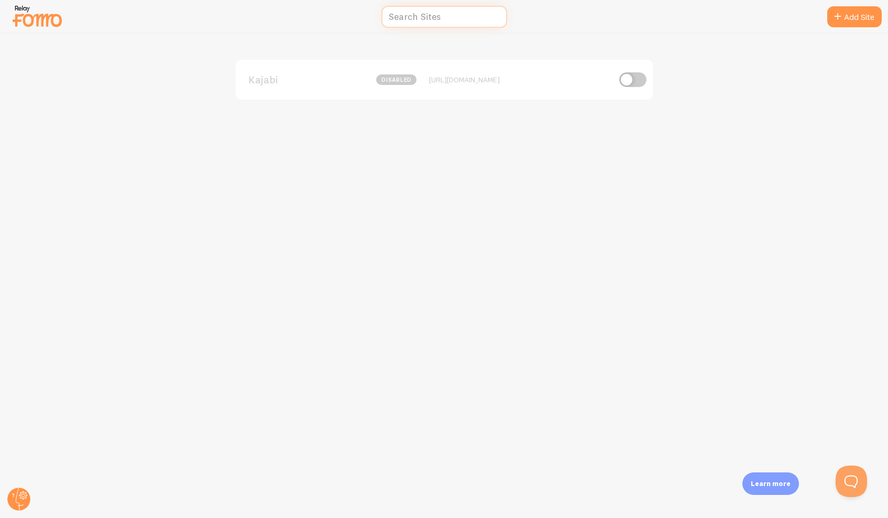
click at [426, 16] on input "text" at bounding box center [444, 17] width 126 height 23
type input "doingitaly"
click at [762, 482] on p "Learn more" at bounding box center [771, 483] width 40 height 10
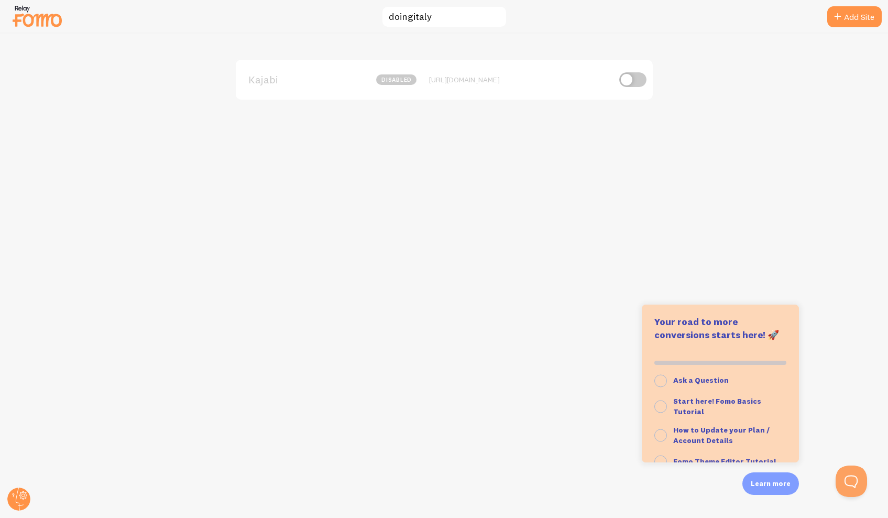
click at [464, 343] on div "Kajabi disabled https://doingitaly.mykajabi.com" at bounding box center [444, 276] width 887 height 484
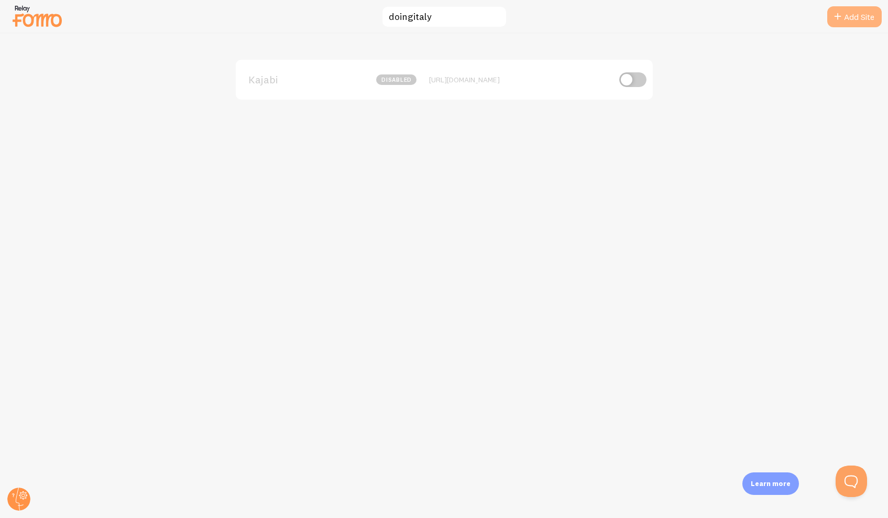
click at [837, 16] on icon at bounding box center [837, 16] width 13 height 13
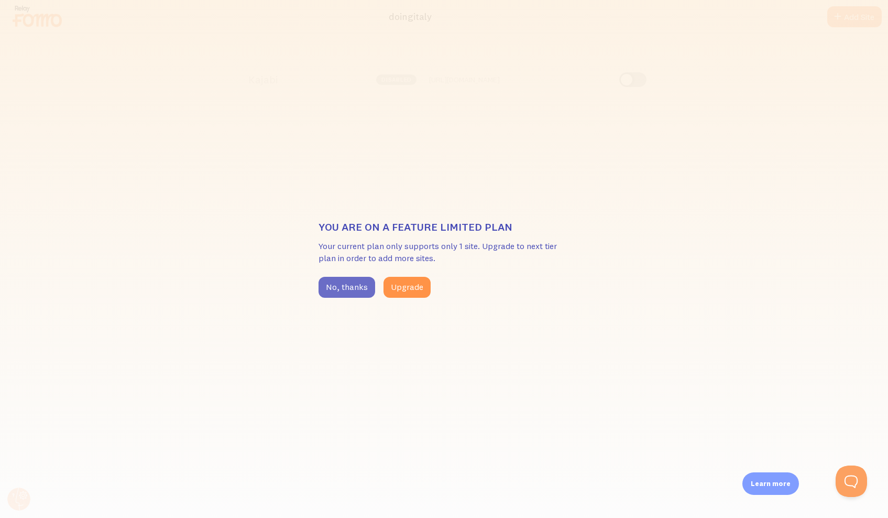
click at [339, 291] on button "No, thanks" at bounding box center [347, 287] width 57 height 21
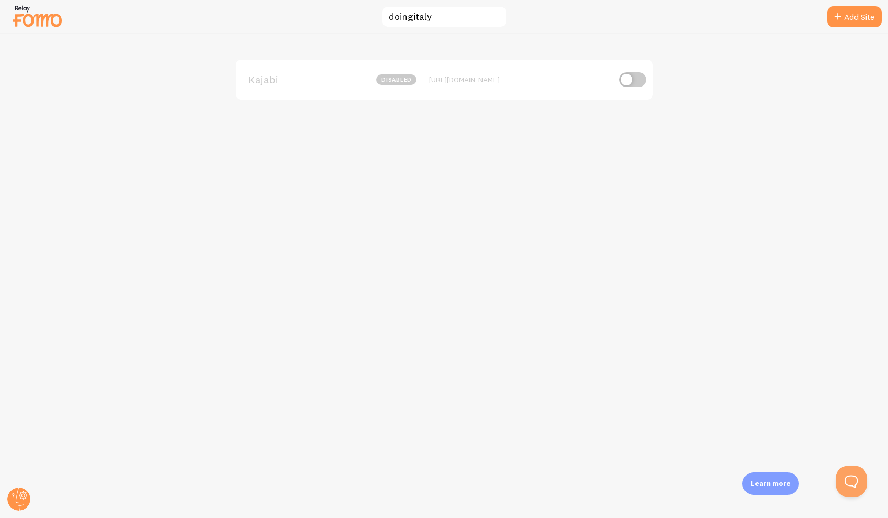
click at [24, 20] on img at bounding box center [37, 16] width 52 height 27
click at [36, 18] on img at bounding box center [37, 16] width 52 height 27
click at [638, 80] on input "checkbox" at bounding box center [632, 79] width 27 height 15
checkbox input "true"
click at [539, 81] on div "[URL][DOMAIN_NAME]" at bounding box center [519, 79] width 181 height 9
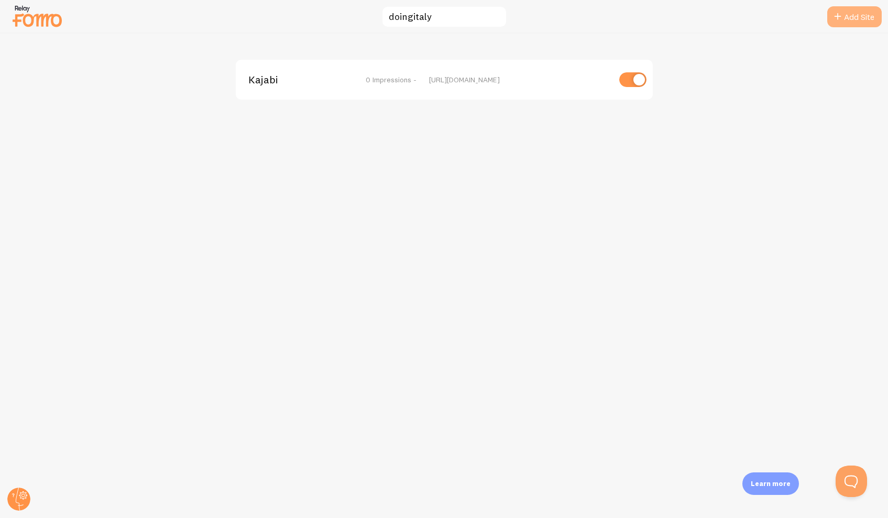
click at [859, 21] on link "Add Site" at bounding box center [854, 16] width 54 height 21
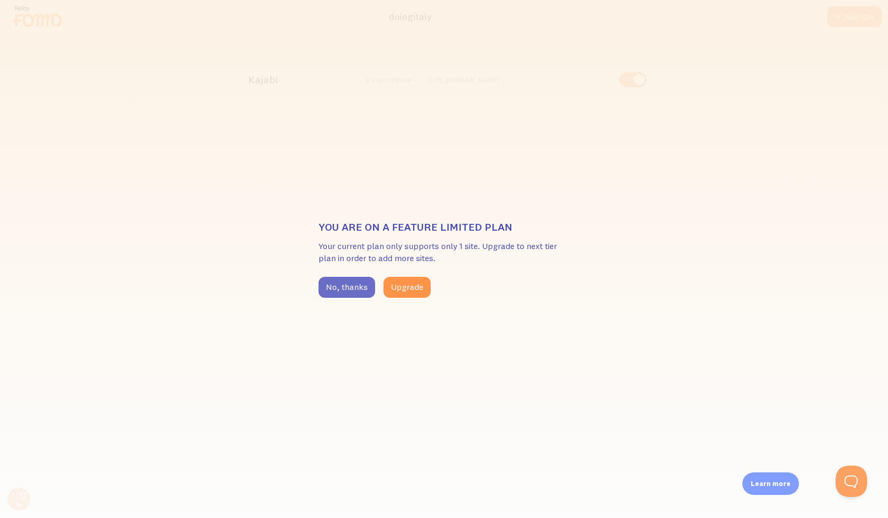
click at [357, 290] on button "No, thanks" at bounding box center [347, 287] width 57 height 21
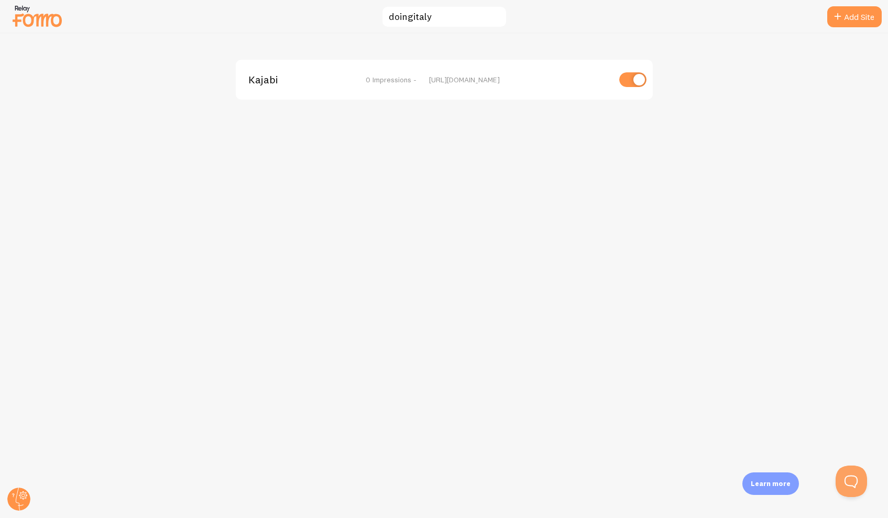
click at [52, 27] on img at bounding box center [37, 16] width 52 height 27
click at [776, 488] on div "Learn more" at bounding box center [770, 483] width 57 height 23
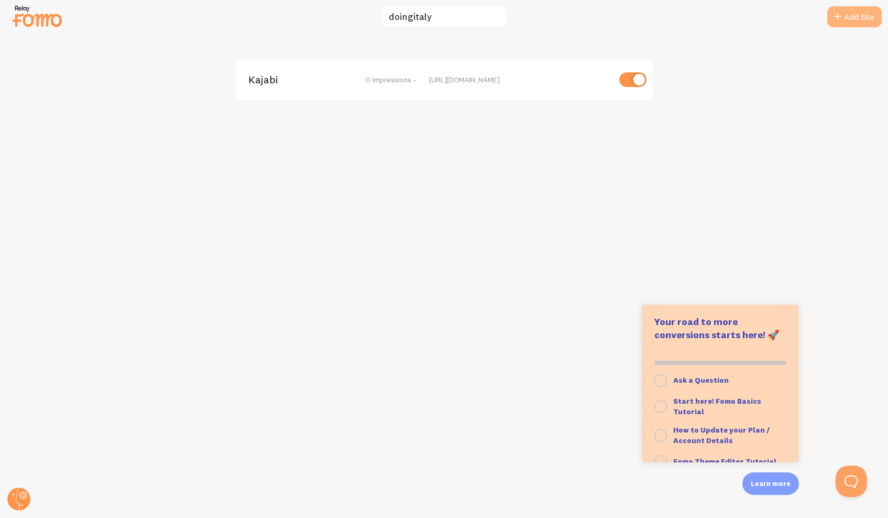
click at [866, 13] on link "Add Site" at bounding box center [854, 16] width 54 height 21
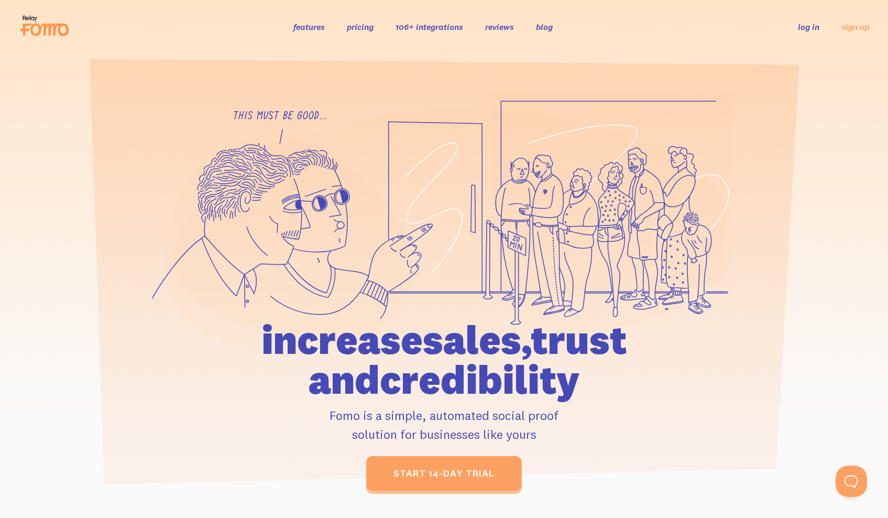
click at [806, 25] on link "log in" at bounding box center [808, 26] width 21 height 10
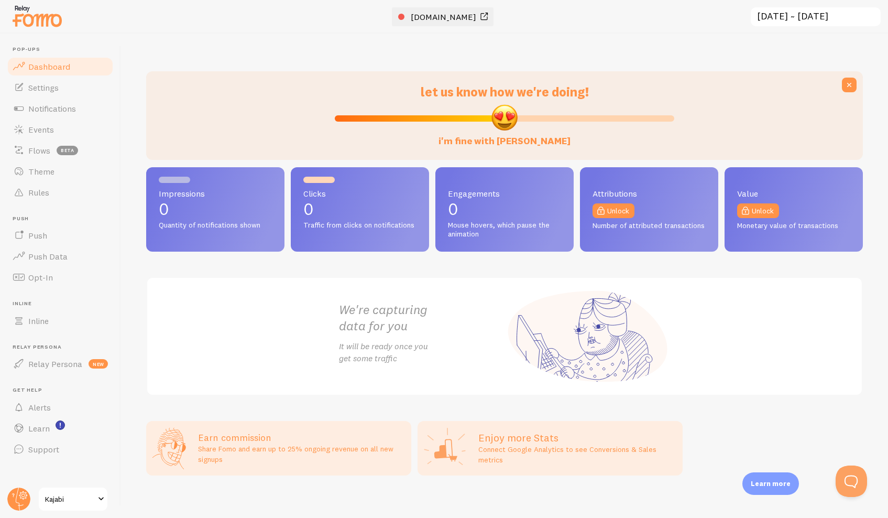
click at [437, 16] on span "[DOMAIN_NAME]" at bounding box center [443, 17] width 65 height 10
click at [37, 87] on span "Settings" at bounding box center [43, 87] width 30 height 10
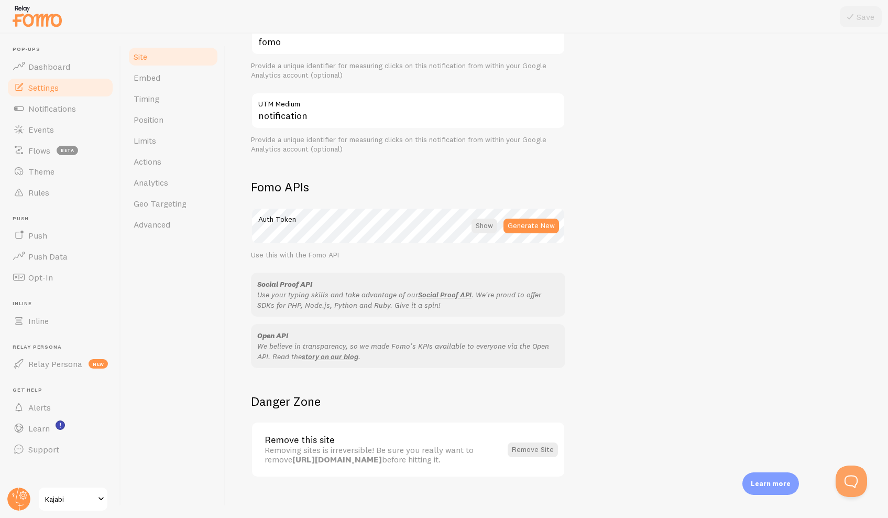
scroll to position [461, 0]
click at [516, 219] on button "Generate New" at bounding box center [531, 226] width 56 height 15
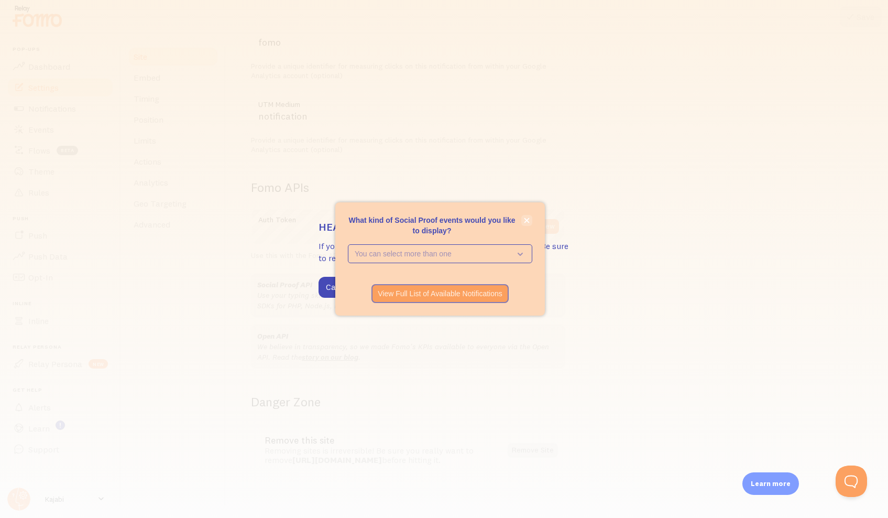
click at [529, 222] on icon "close," at bounding box center [527, 220] width 6 height 6
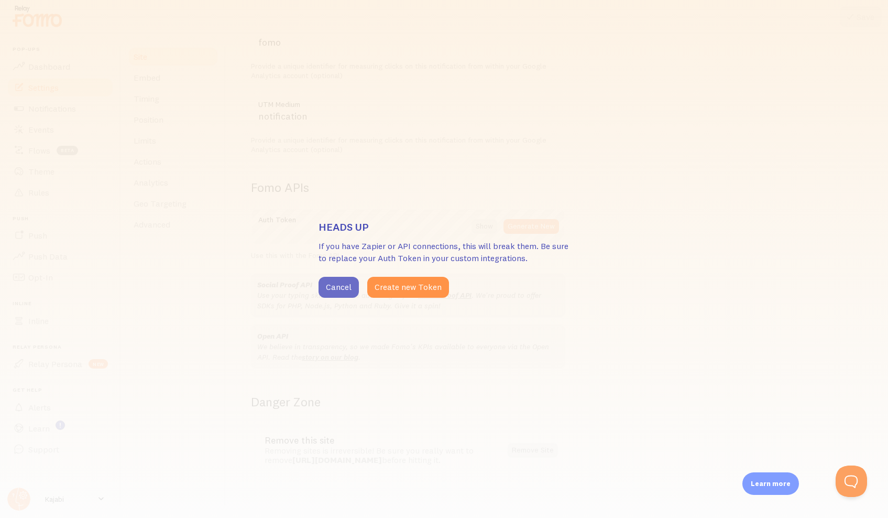
click at [326, 283] on button "Cancel" at bounding box center [339, 287] width 40 height 21
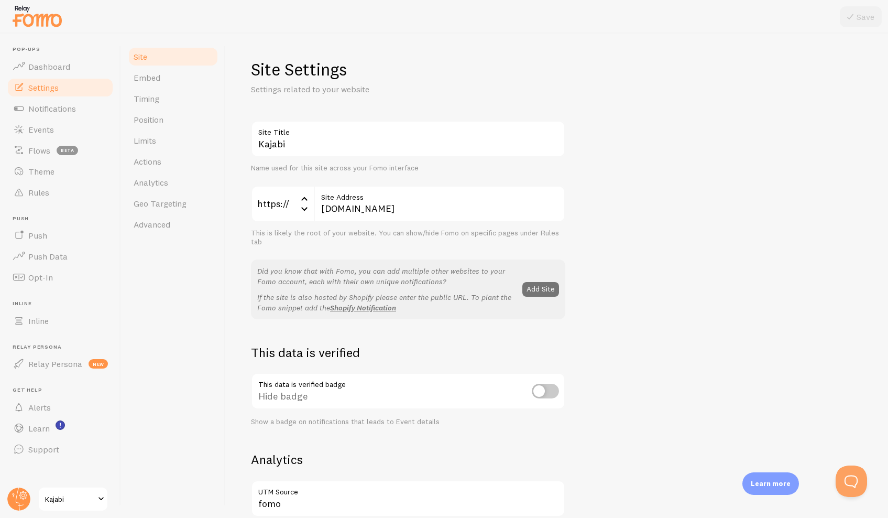
scroll to position [0, 0]
click at [154, 78] on span "Embed" at bounding box center [147, 77] width 27 height 10
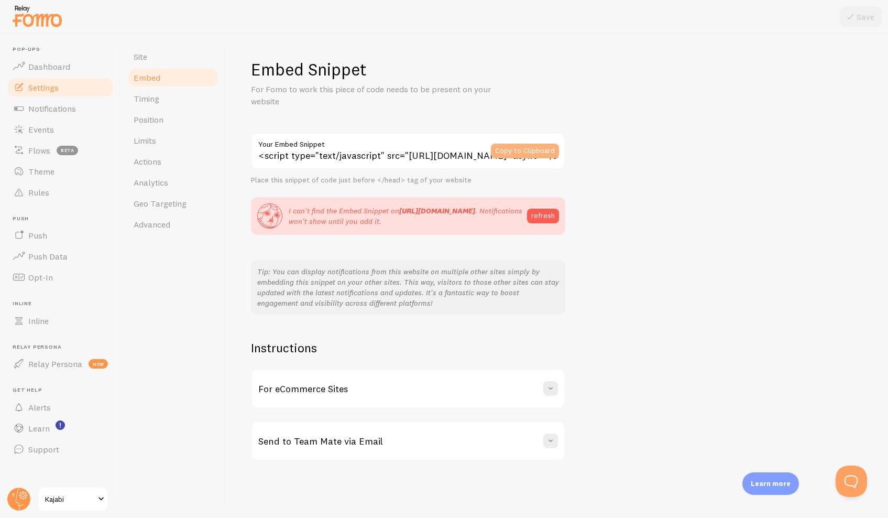
click at [512, 147] on button "Copy to Clipboard" at bounding box center [525, 151] width 68 height 15
